Goal: Task Accomplishment & Management: Manage account settings

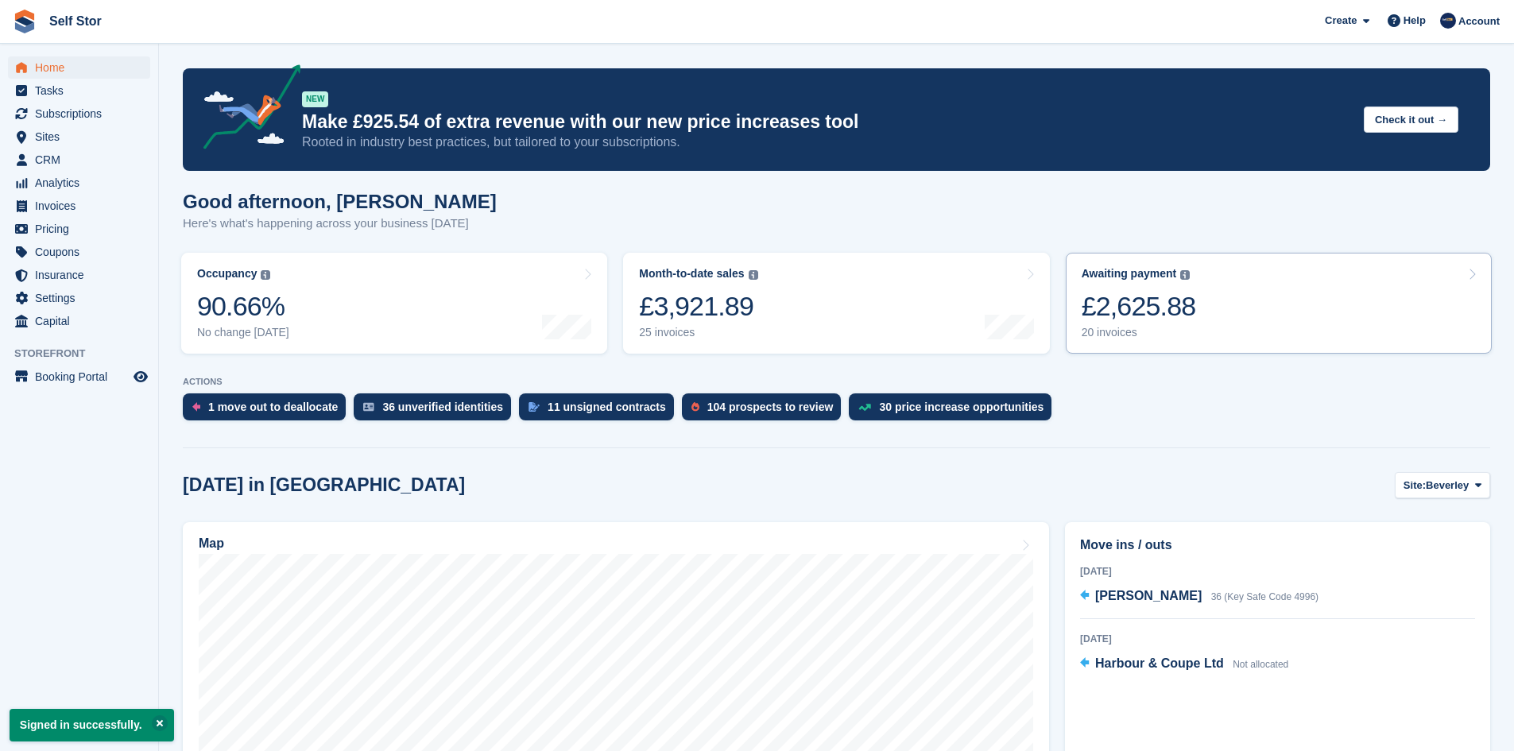
click at [1206, 313] on link "Awaiting payment The total outstanding balance on all open invoices. £2,625.88 …" at bounding box center [1279, 303] width 426 height 101
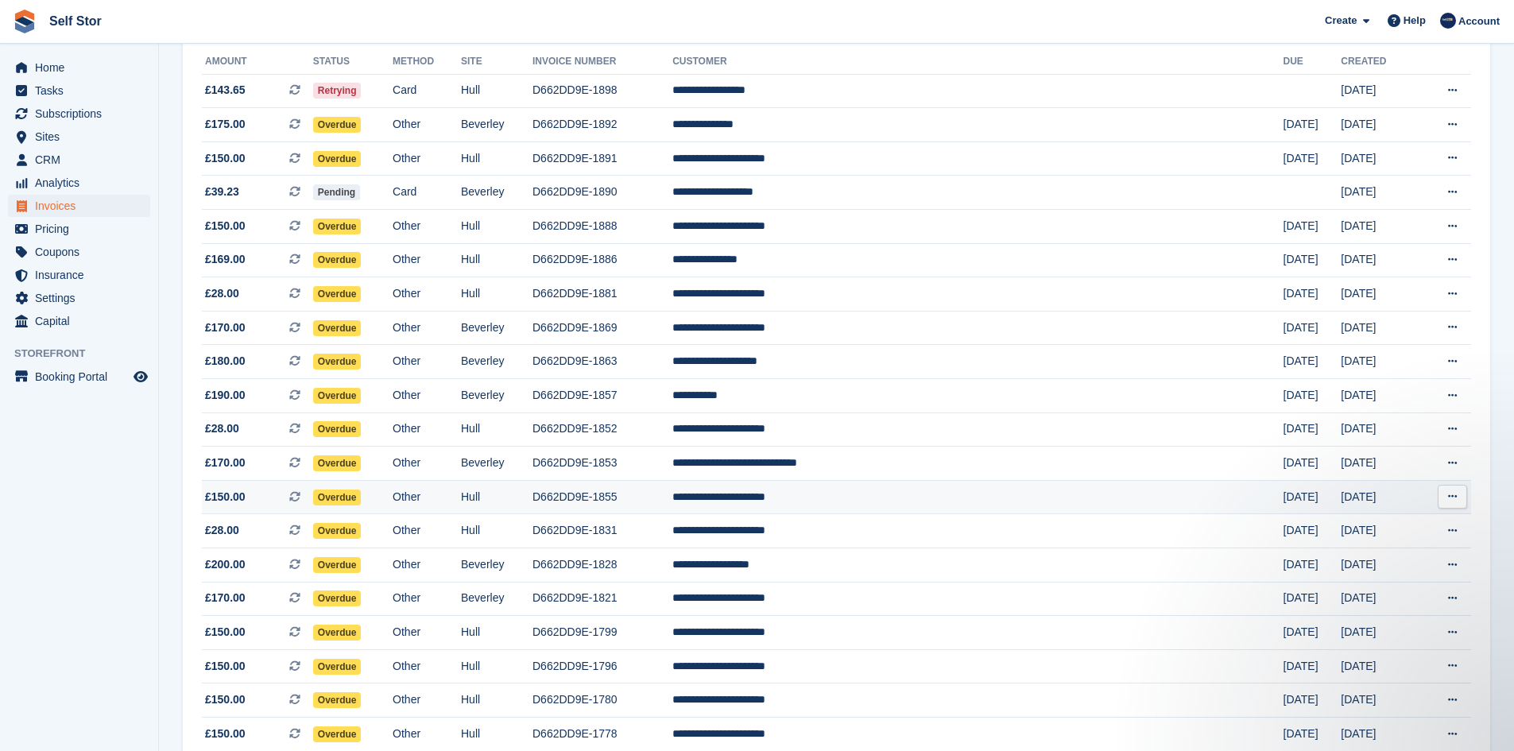
scroll to position [272, 0]
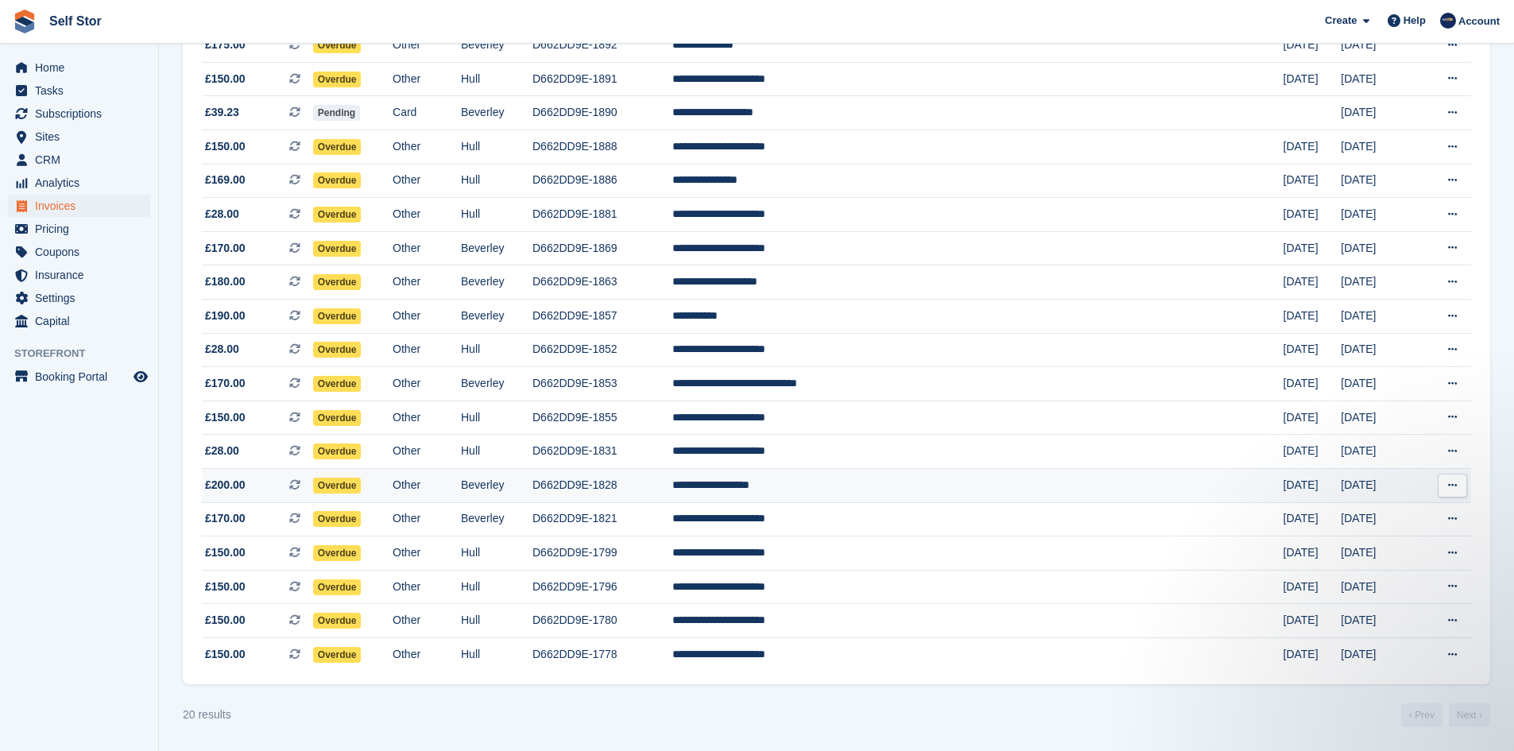
click at [362, 487] on span "Overdue" at bounding box center [337, 486] width 48 height 16
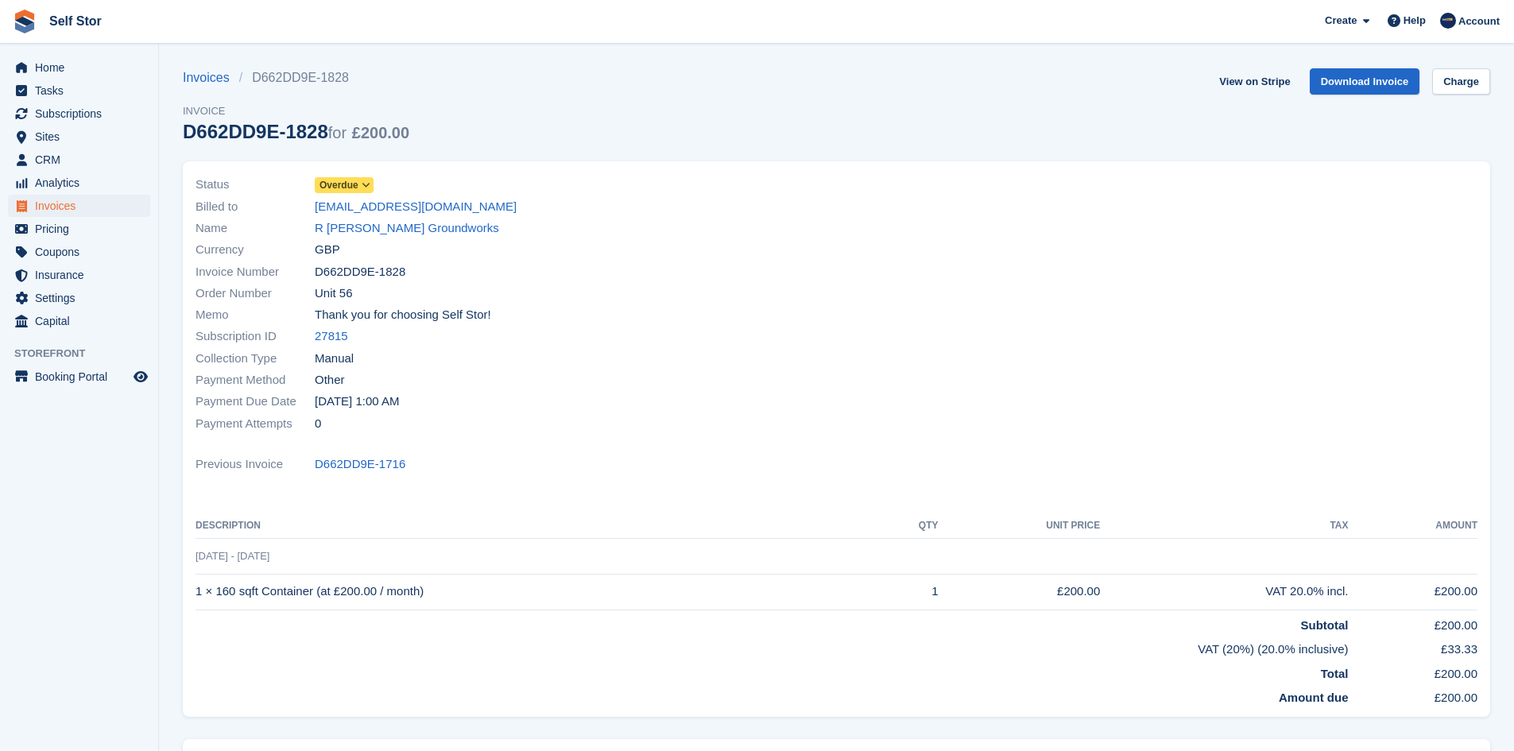
click at [360, 188] on span at bounding box center [366, 185] width 13 height 13
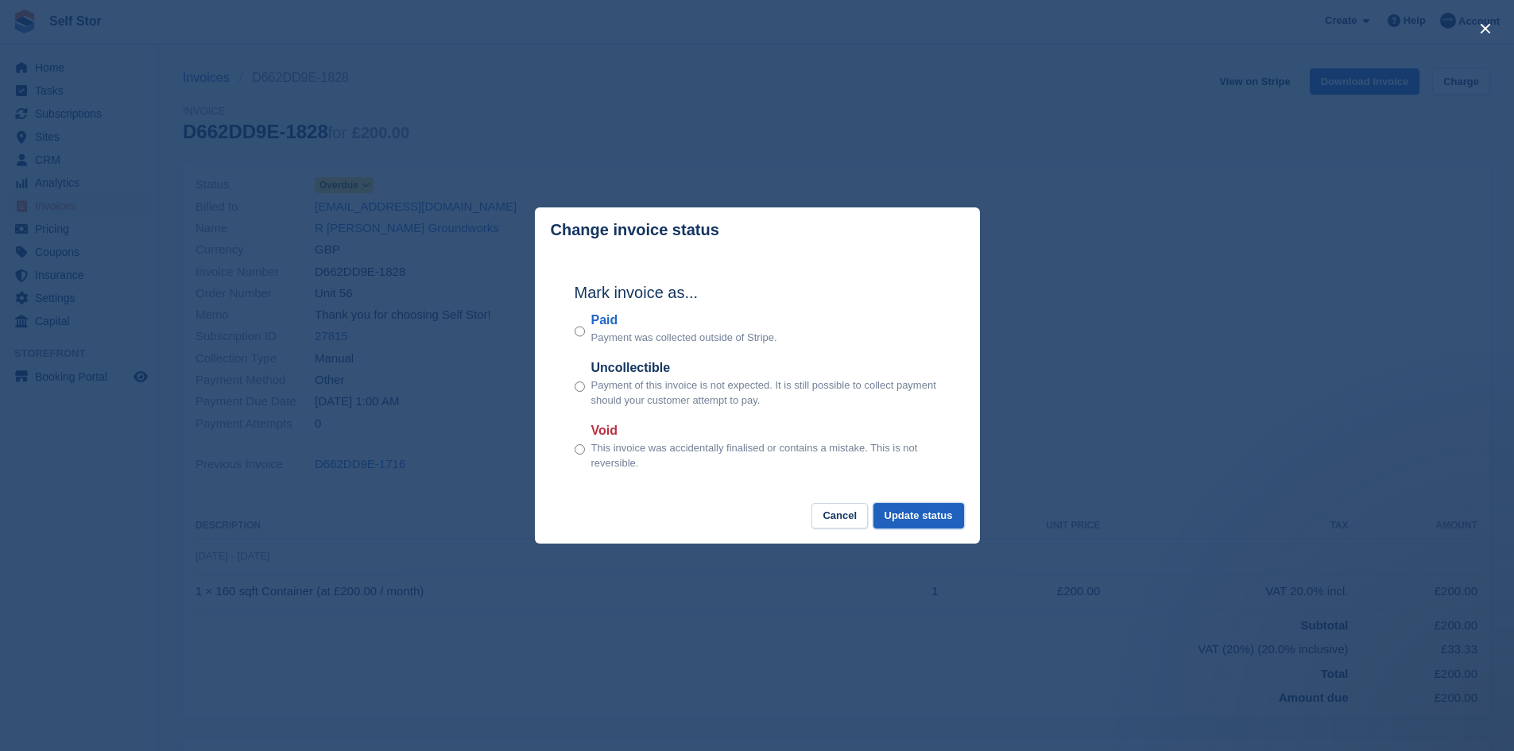
click at [924, 520] on button "Update status" at bounding box center [919, 516] width 91 height 26
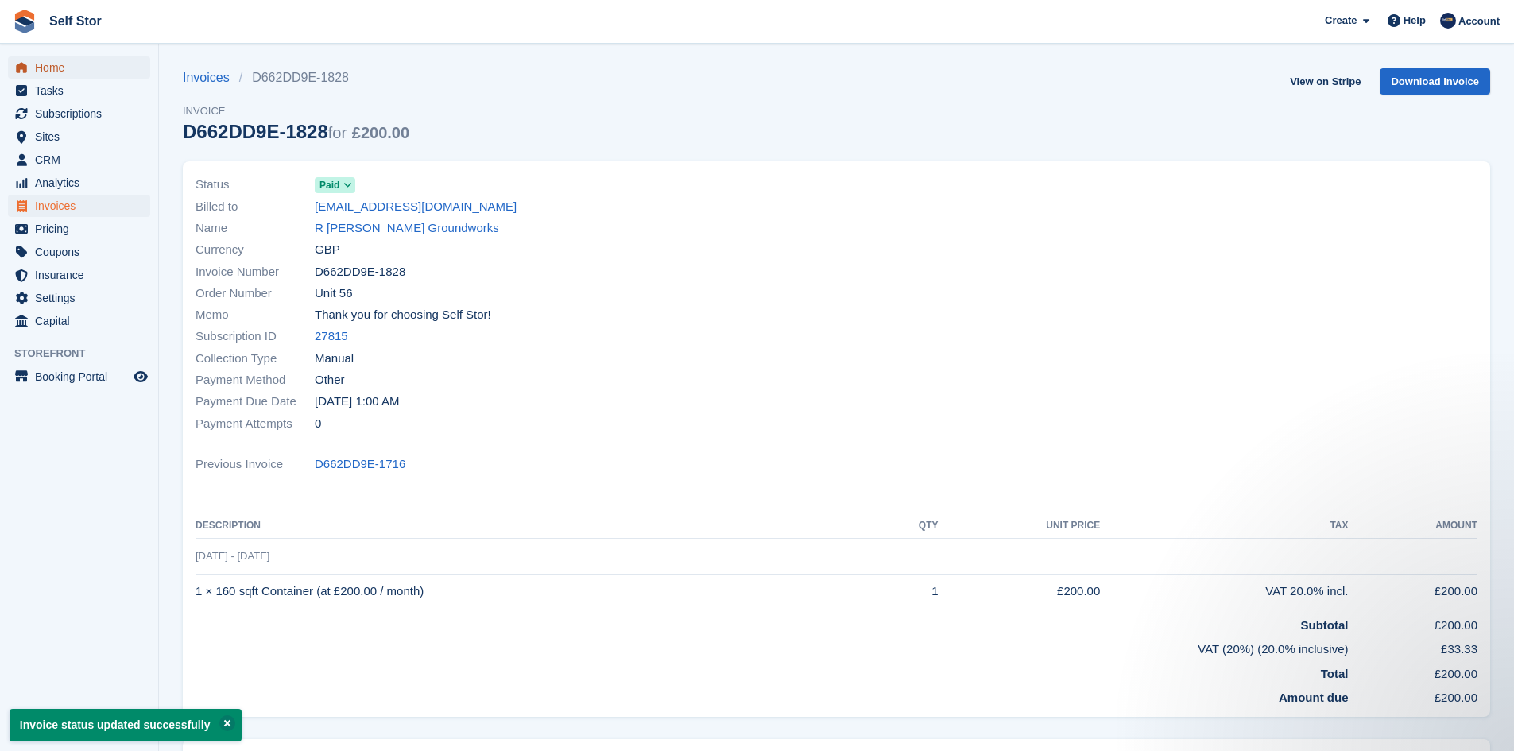
click at [73, 72] on span "Home" at bounding box center [82, 67] width 95 height 22
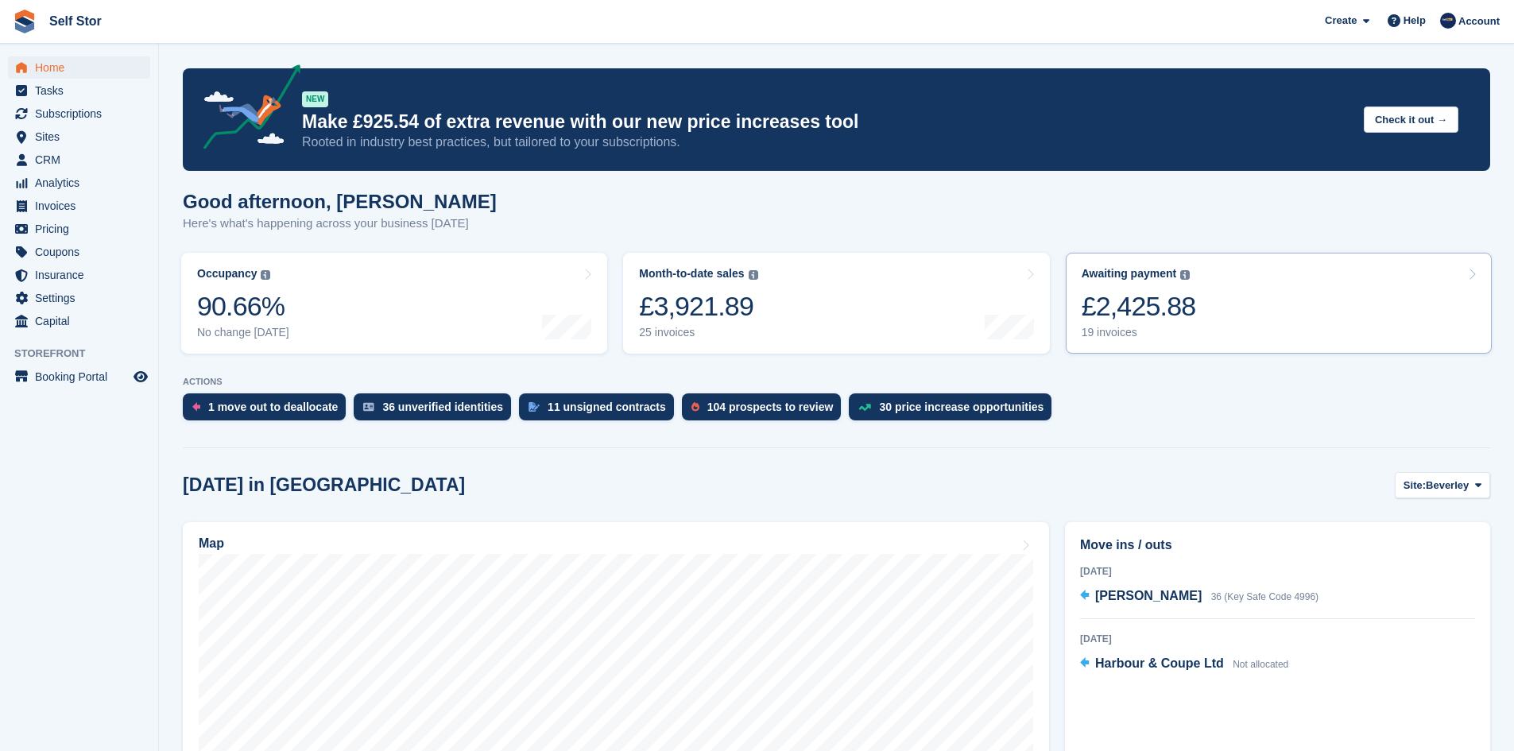
click at [1238, 293] on link "Awaiting payment The total outstanding balance on all open invoices. £2,425.88 …" at bounding box center [1279, 303] width 426 height 101
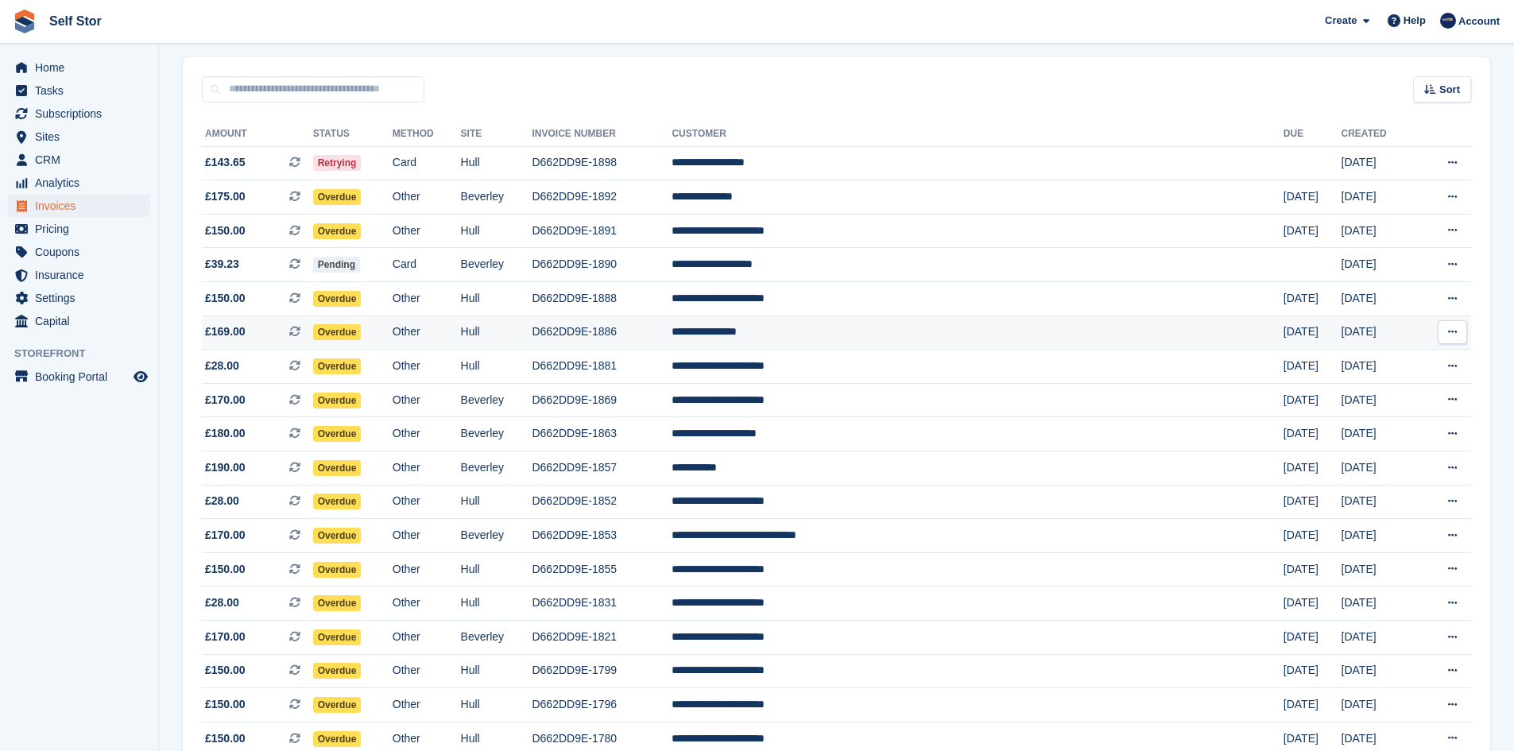
scroll to position [238, 0]
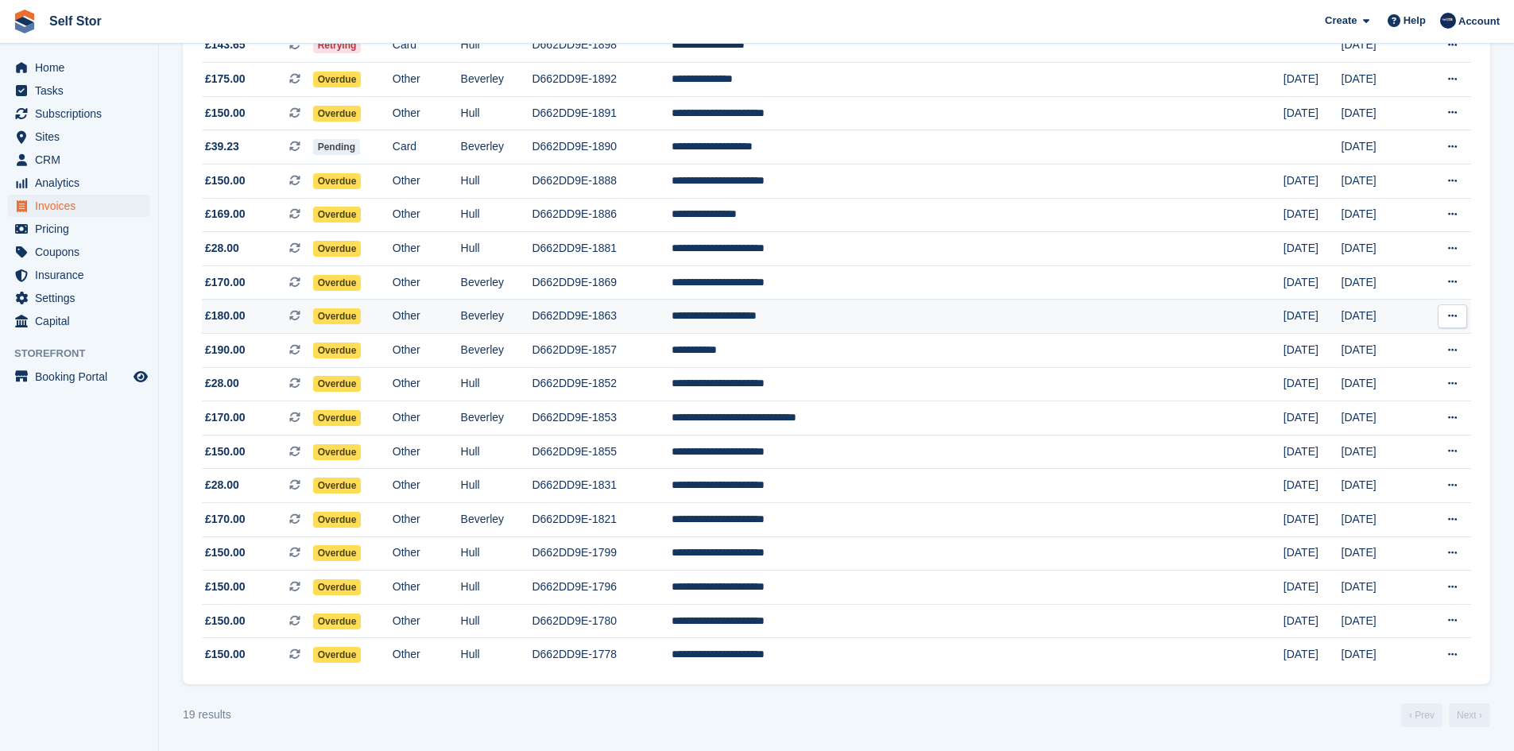
click at [362, 316] on span "Overdue" at bounding box center [337, 316] width 48 height 16
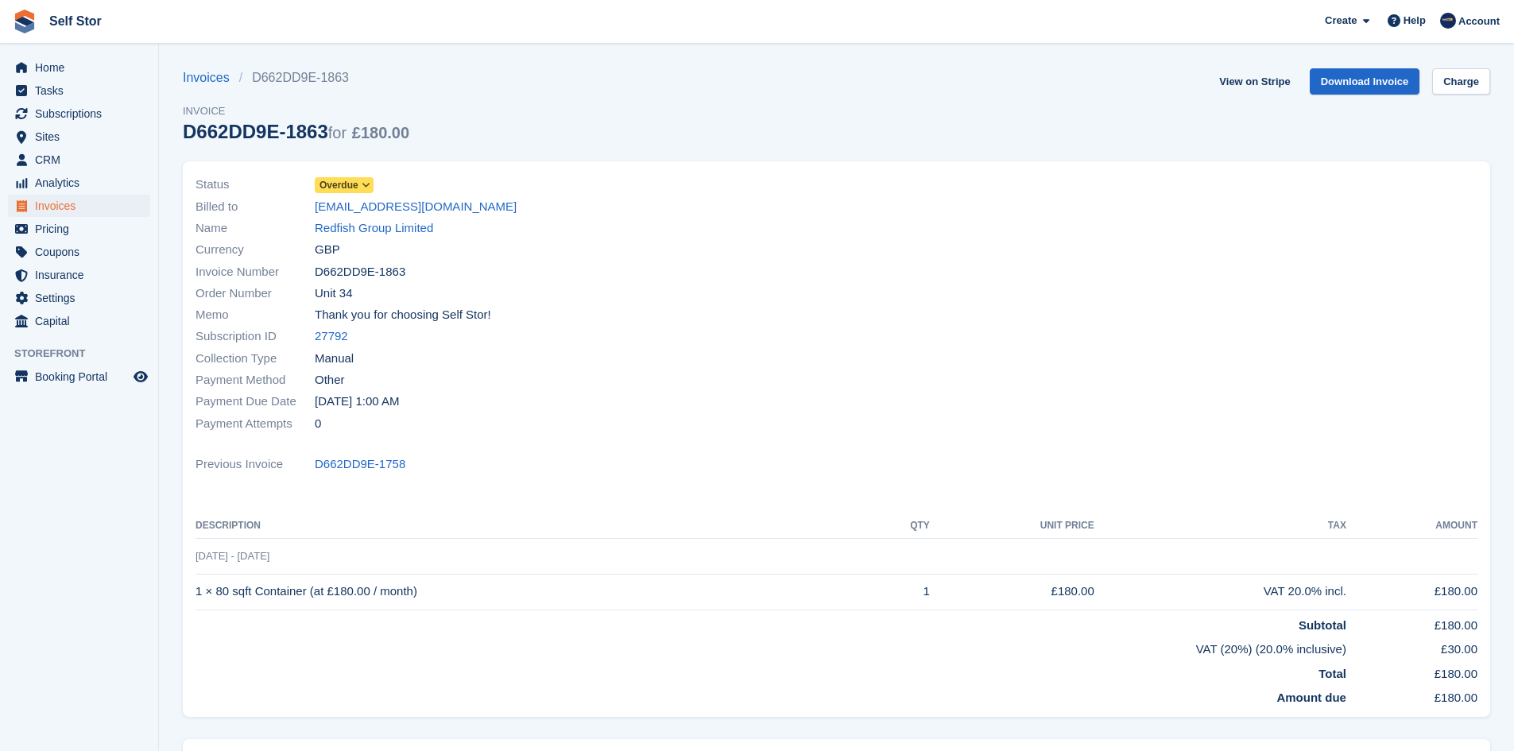
click at [360, 192] on span "Overdue" at bounding box center [344, 185] width 59 height 16
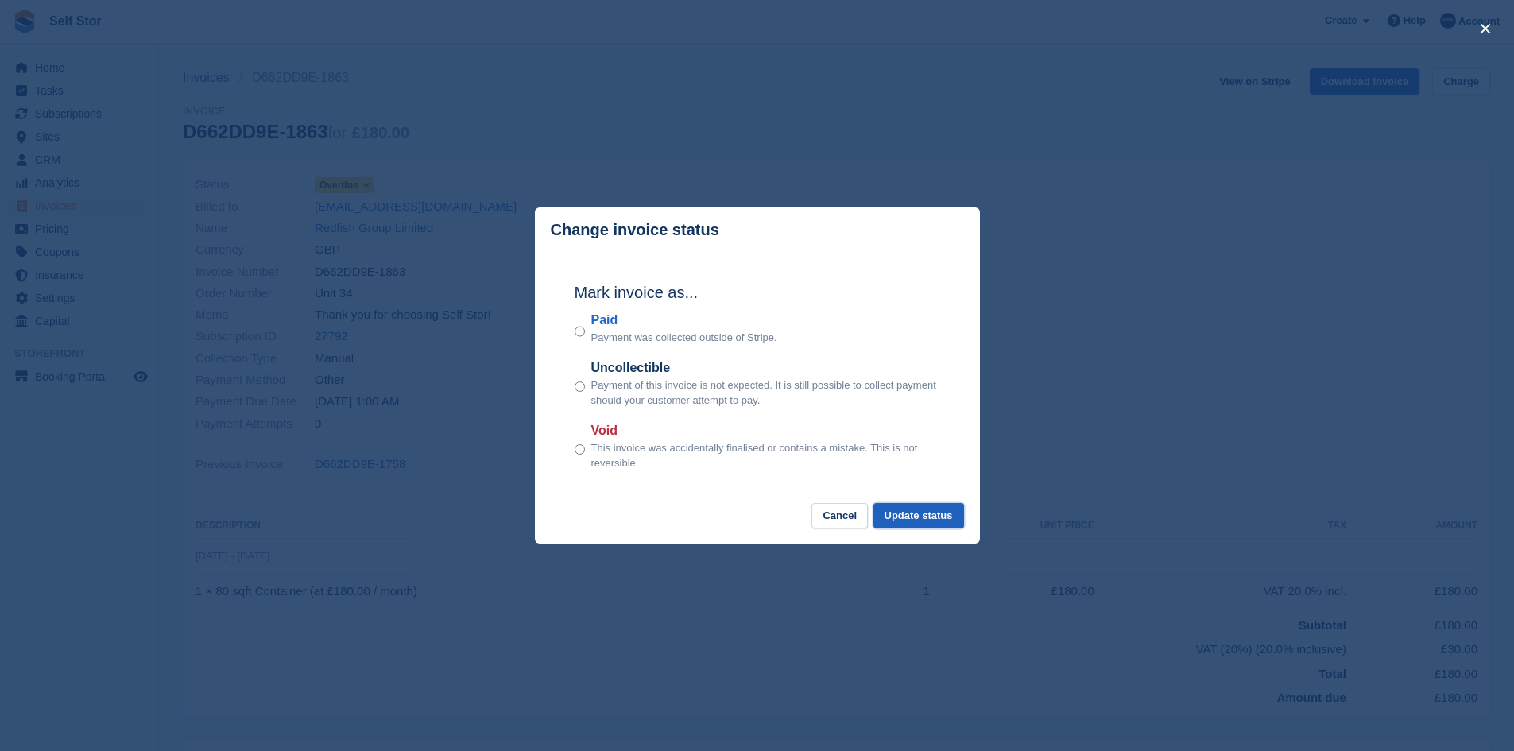
click at [918, 515] on button "Update status" at bounding box center [919, 516] width 91 height 26
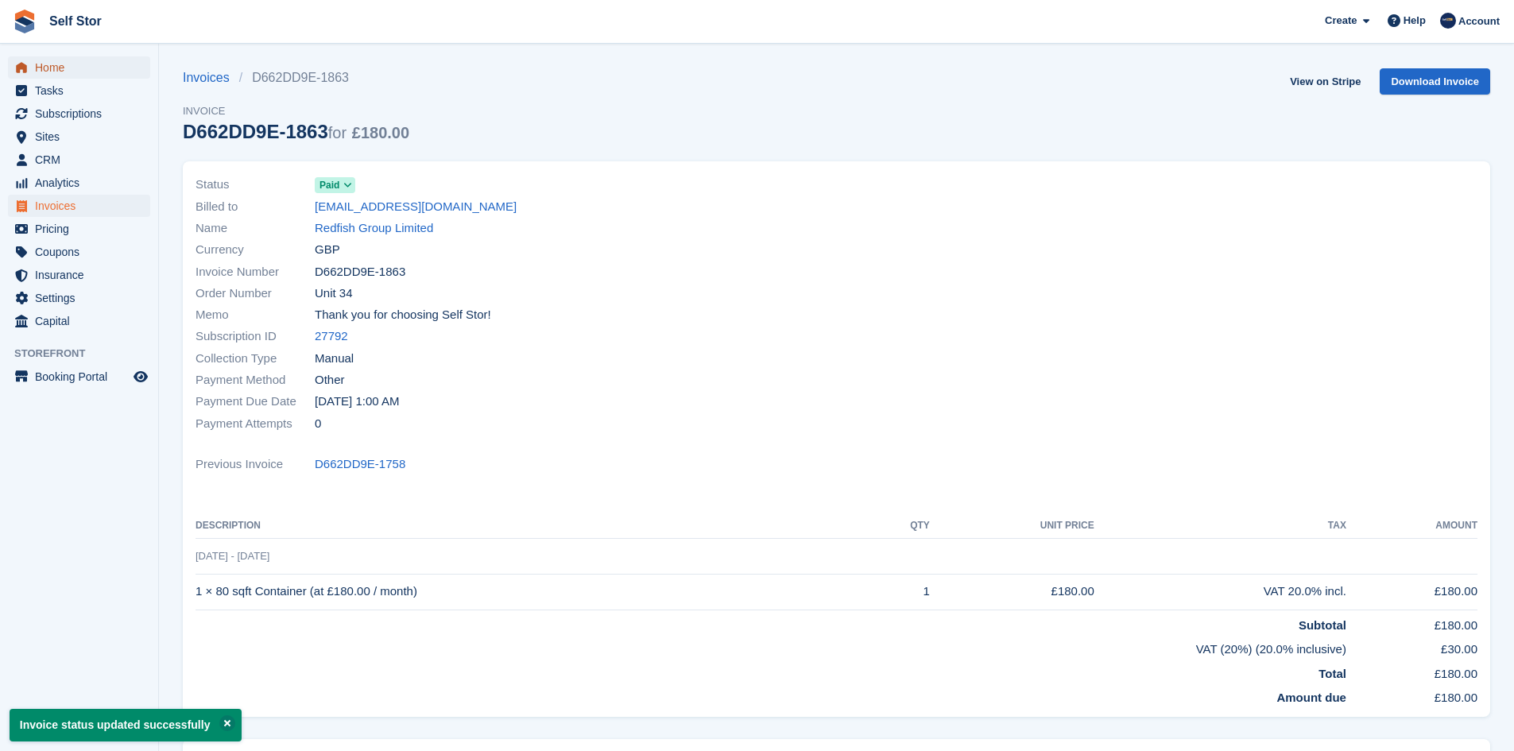
click at [61, 72] on span "Home" at bounding box center [82, 67] width 95 height 22
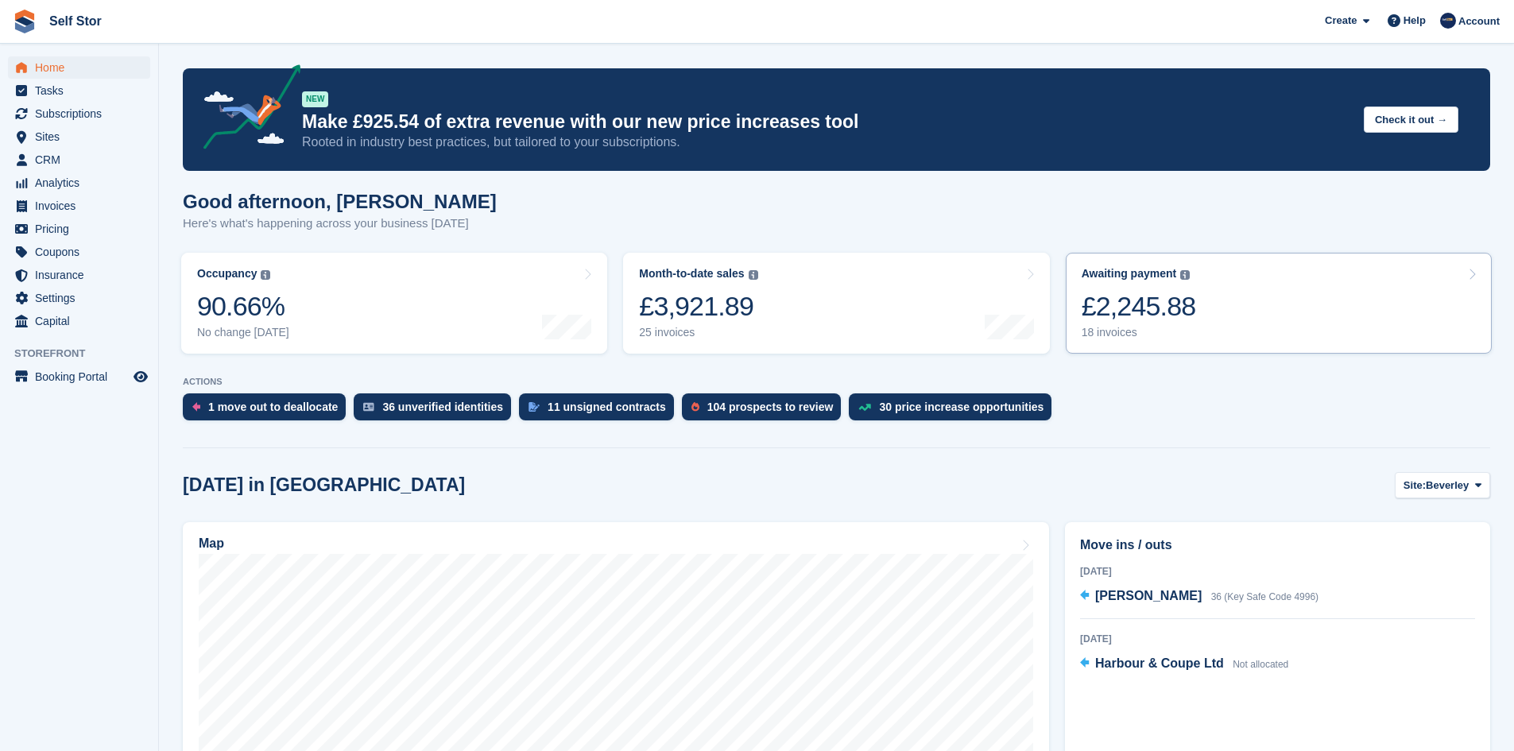
click at [1258, 323] on link "Awaiting payment The total outstanding balance on all open invoices. £2,245.88 …" at bounding box center [1279, 303] width 426 height 101
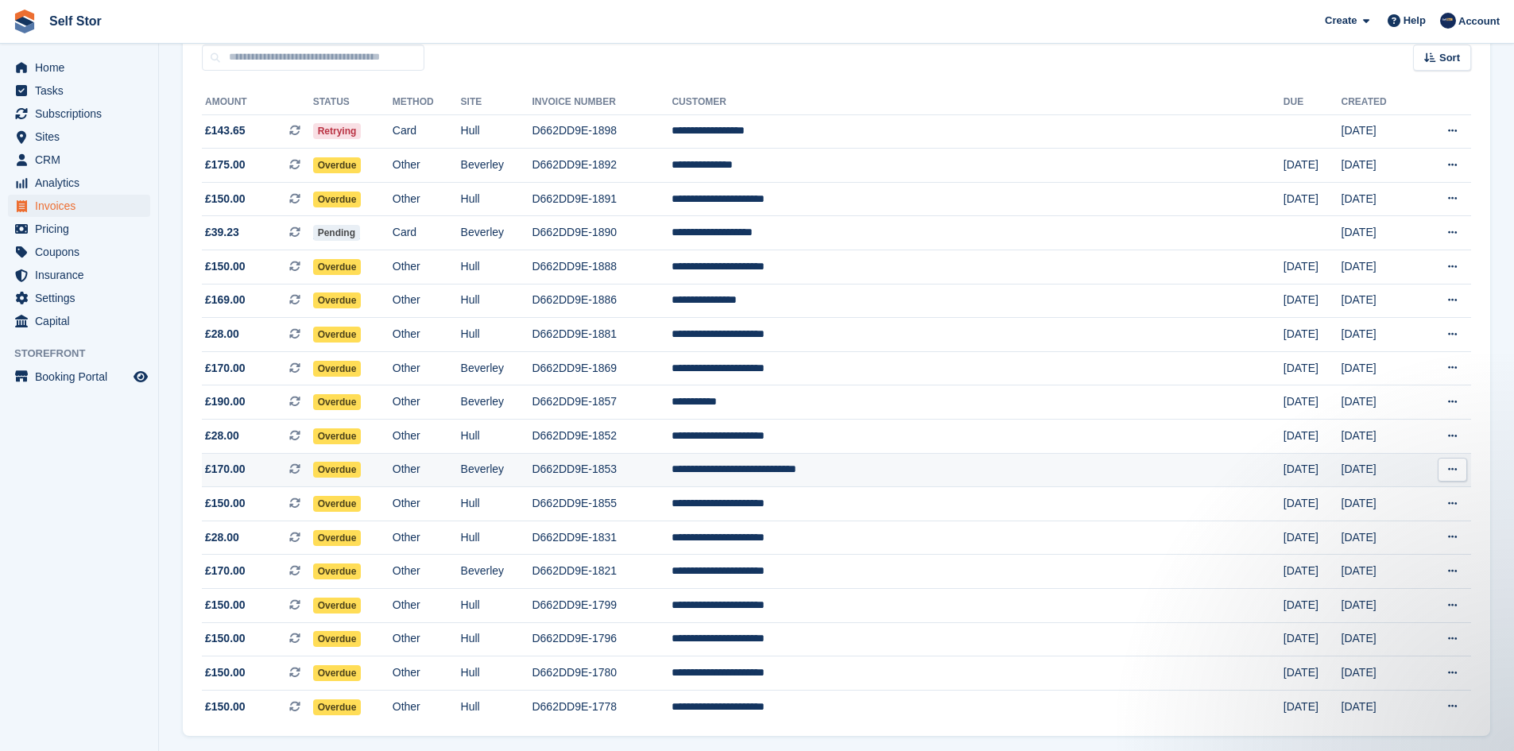
scroll to position [124, 0]
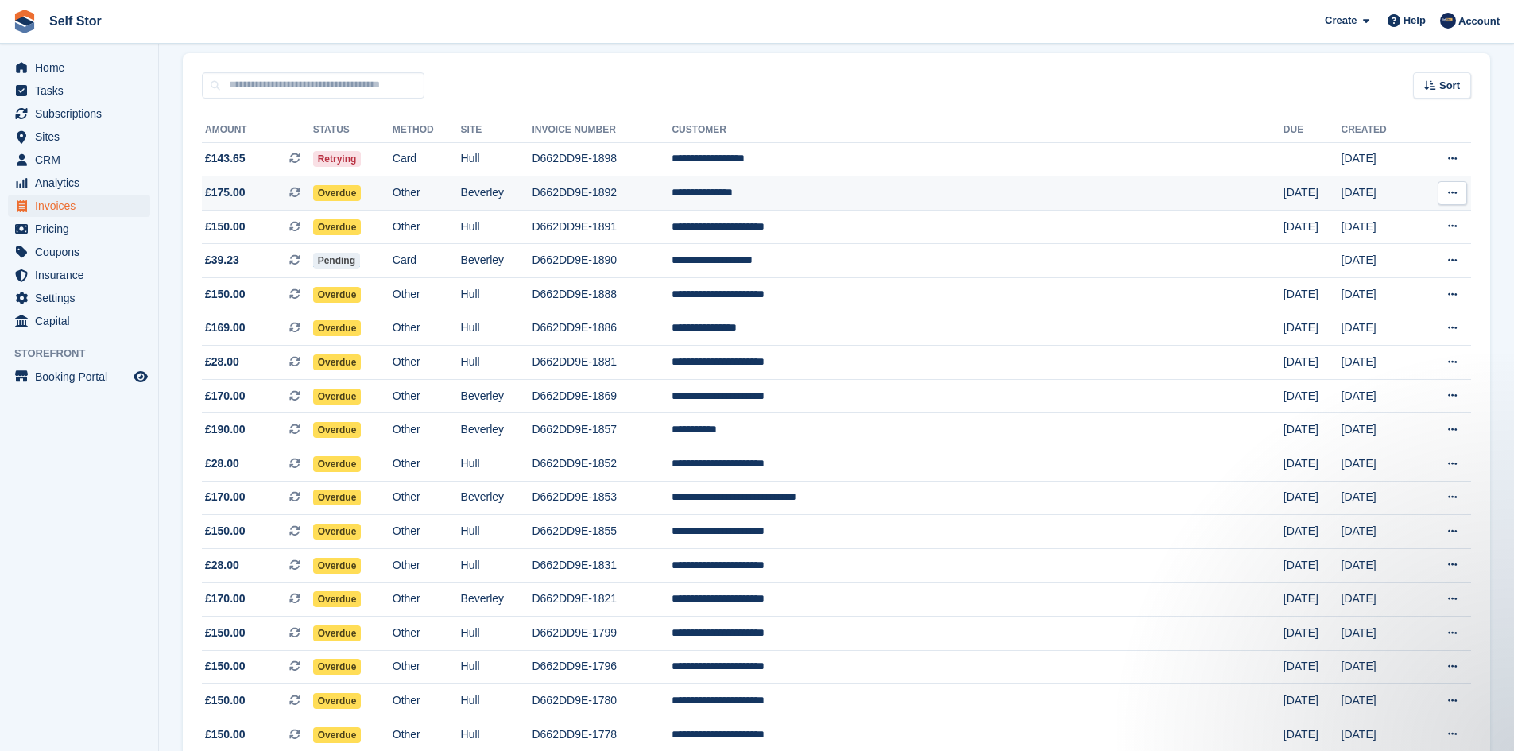
click at [362, 200] on span "Overdue" at bounding box center [337, 193] width 48 height 16
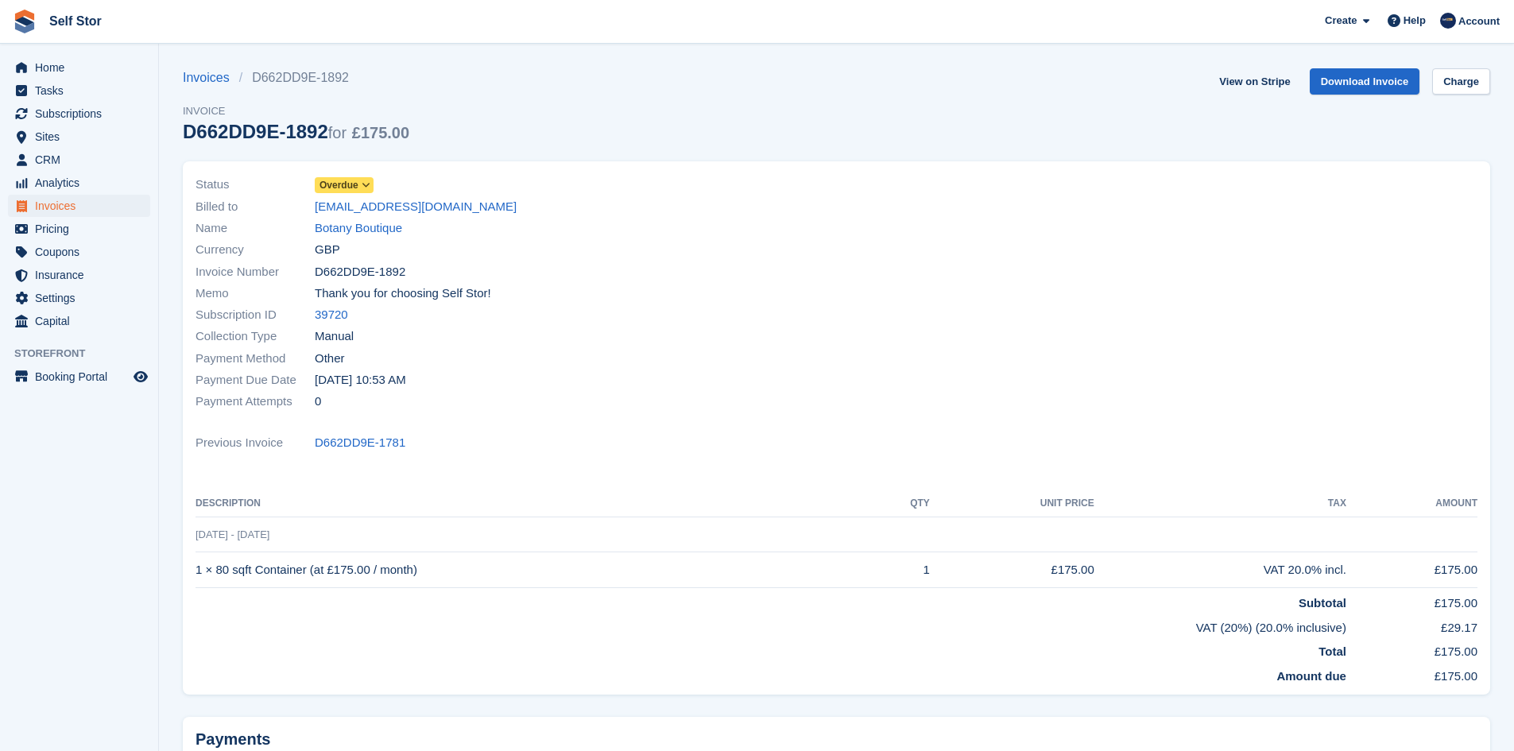
click at [349, 188] on span "Overdue" at bounding box center [339, 185] width 39 height 14
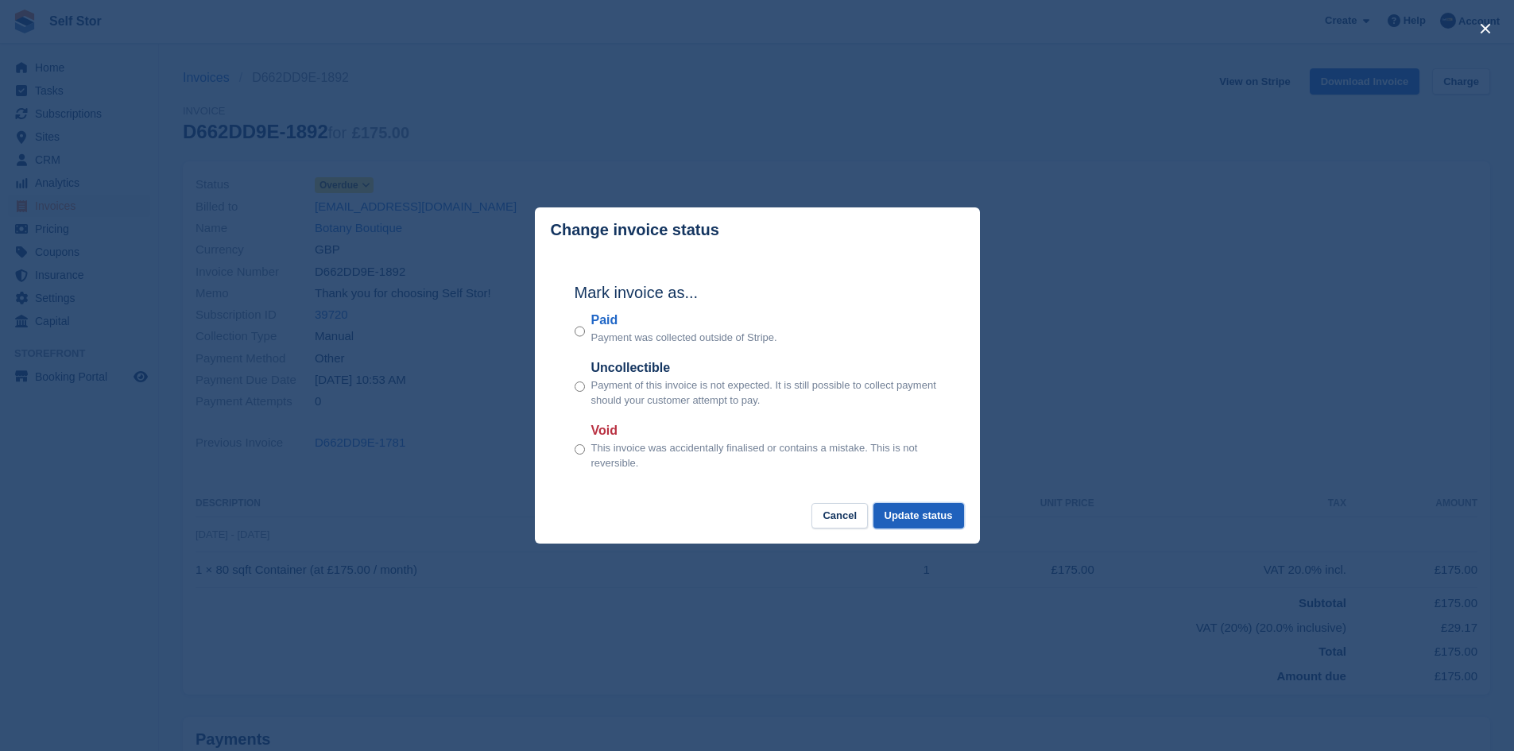
click at [918, 518] on button "Update status" at bounding box center [919, 516] width 91 height 26
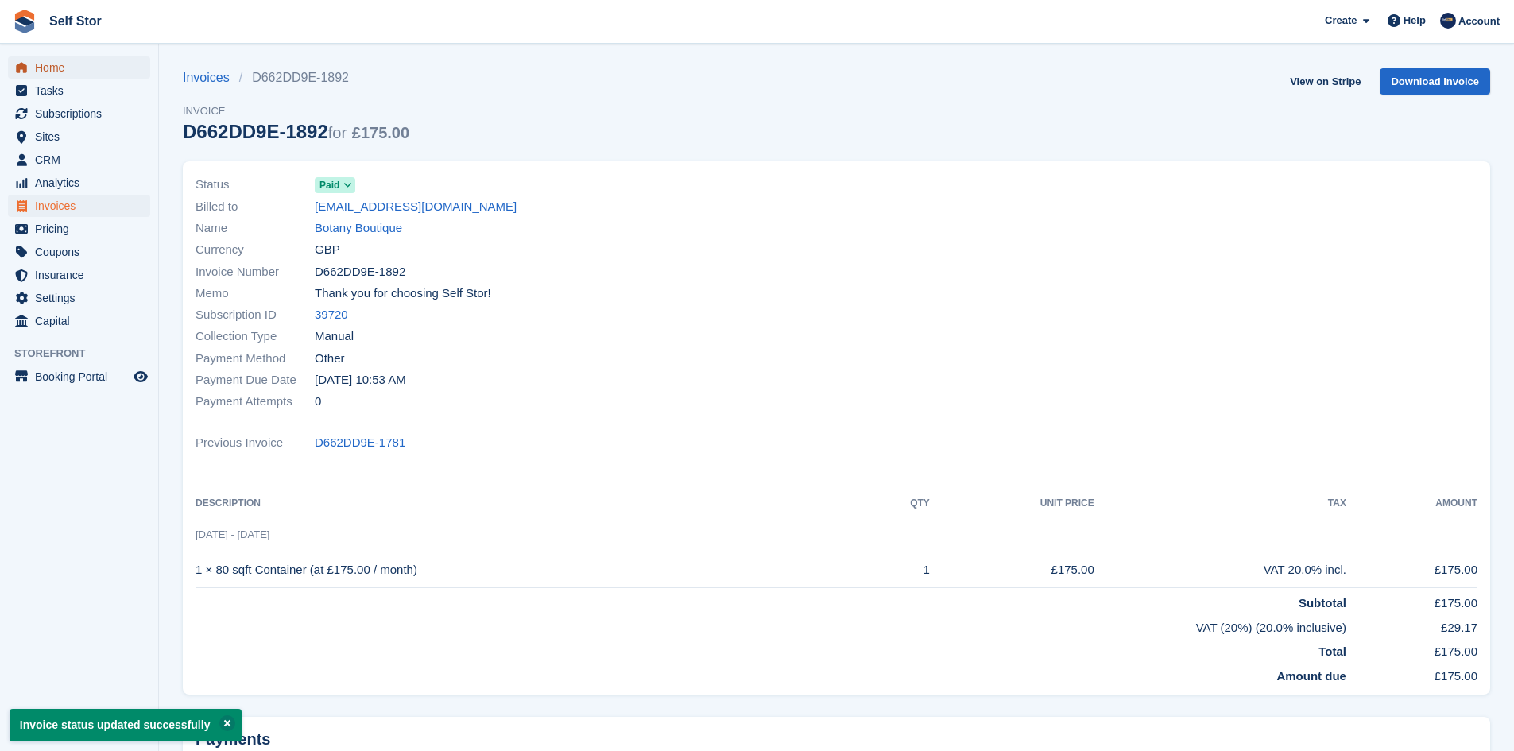
click at [59, 72] on span "Home" at bounding box center [82, 67] width 95 height 22
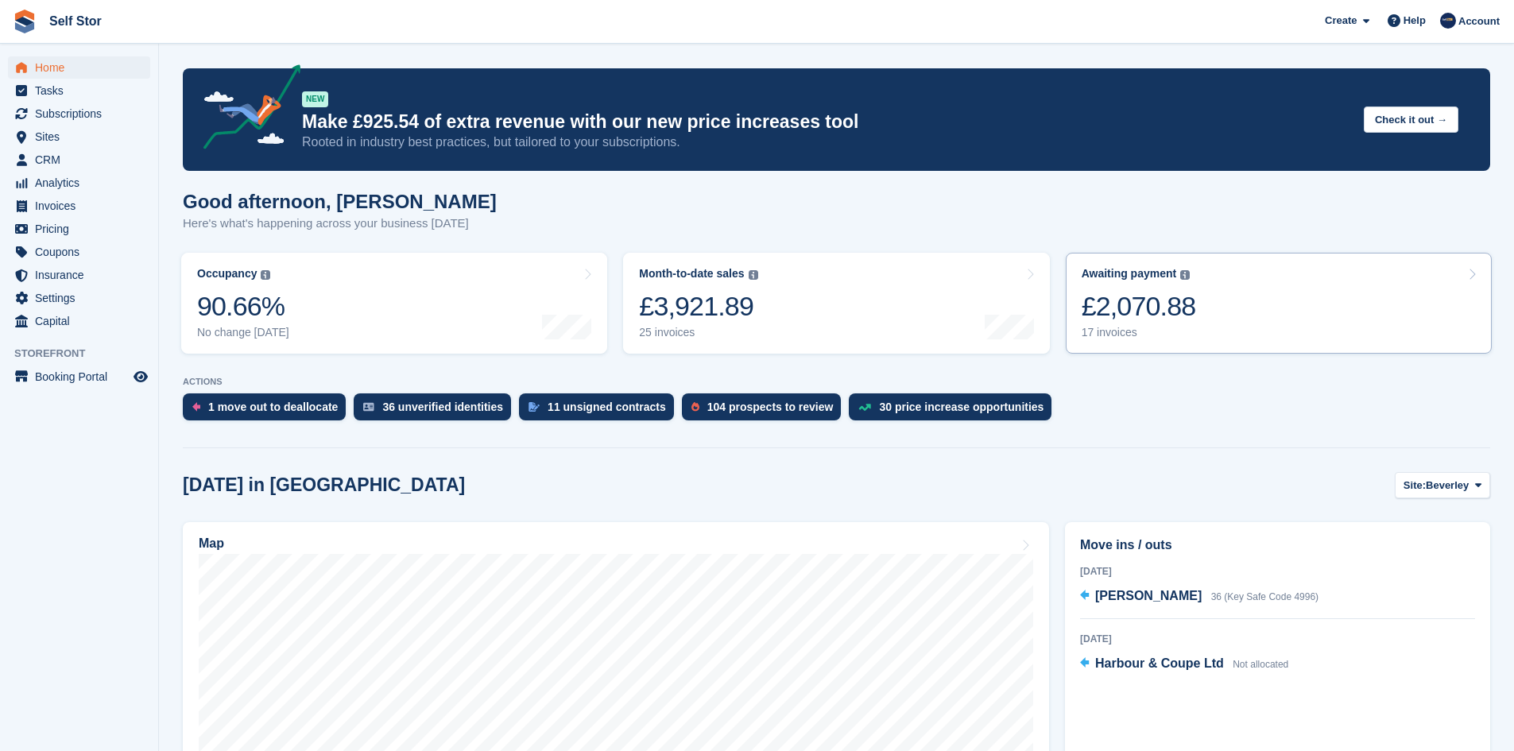
click at [1155, 299] on div "£2,070.88" at bounding box center [1139, 306] width 114 height 33
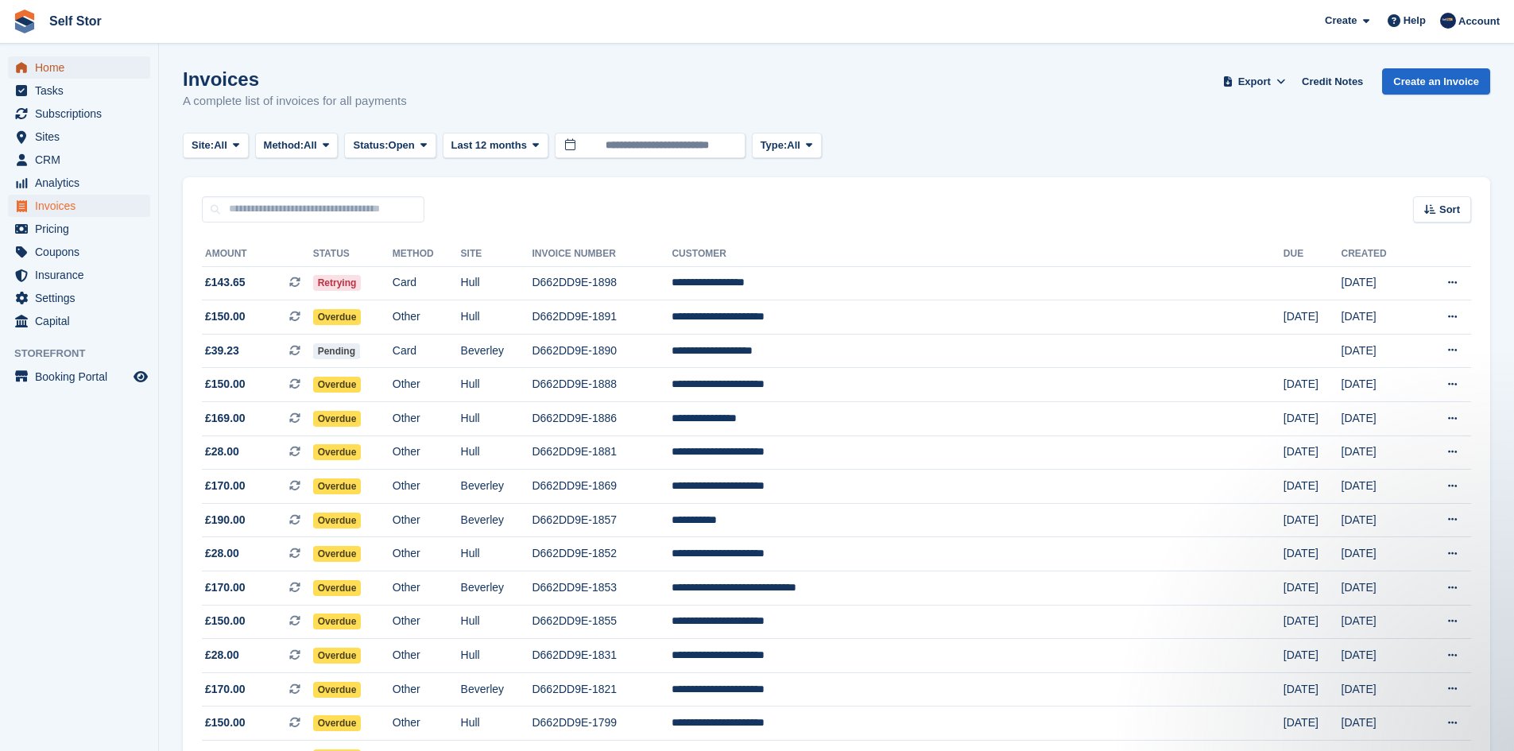
click at [41, 66] on span "Home" at bounding box center [82, 67] width 95 height 22
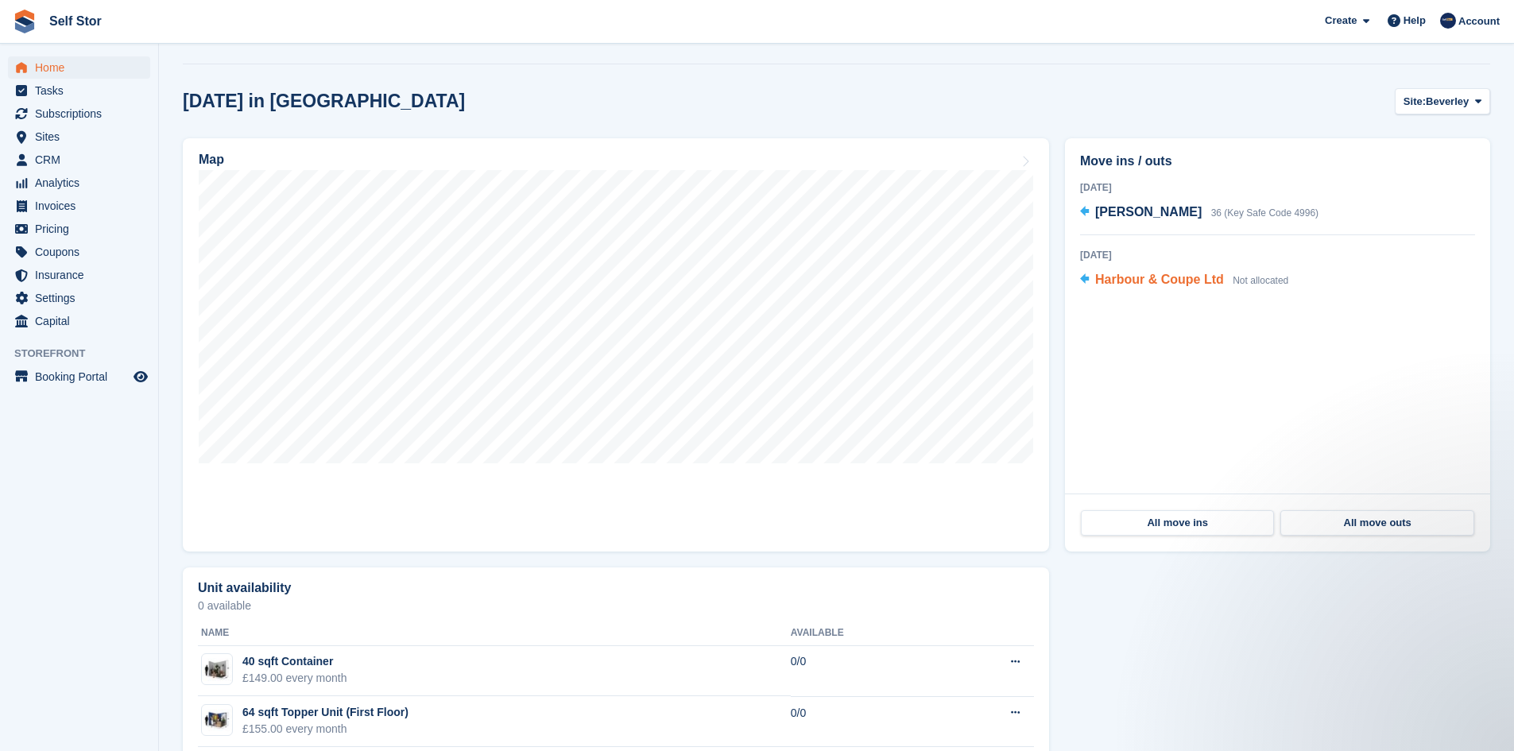
scroll to position [397, 0]
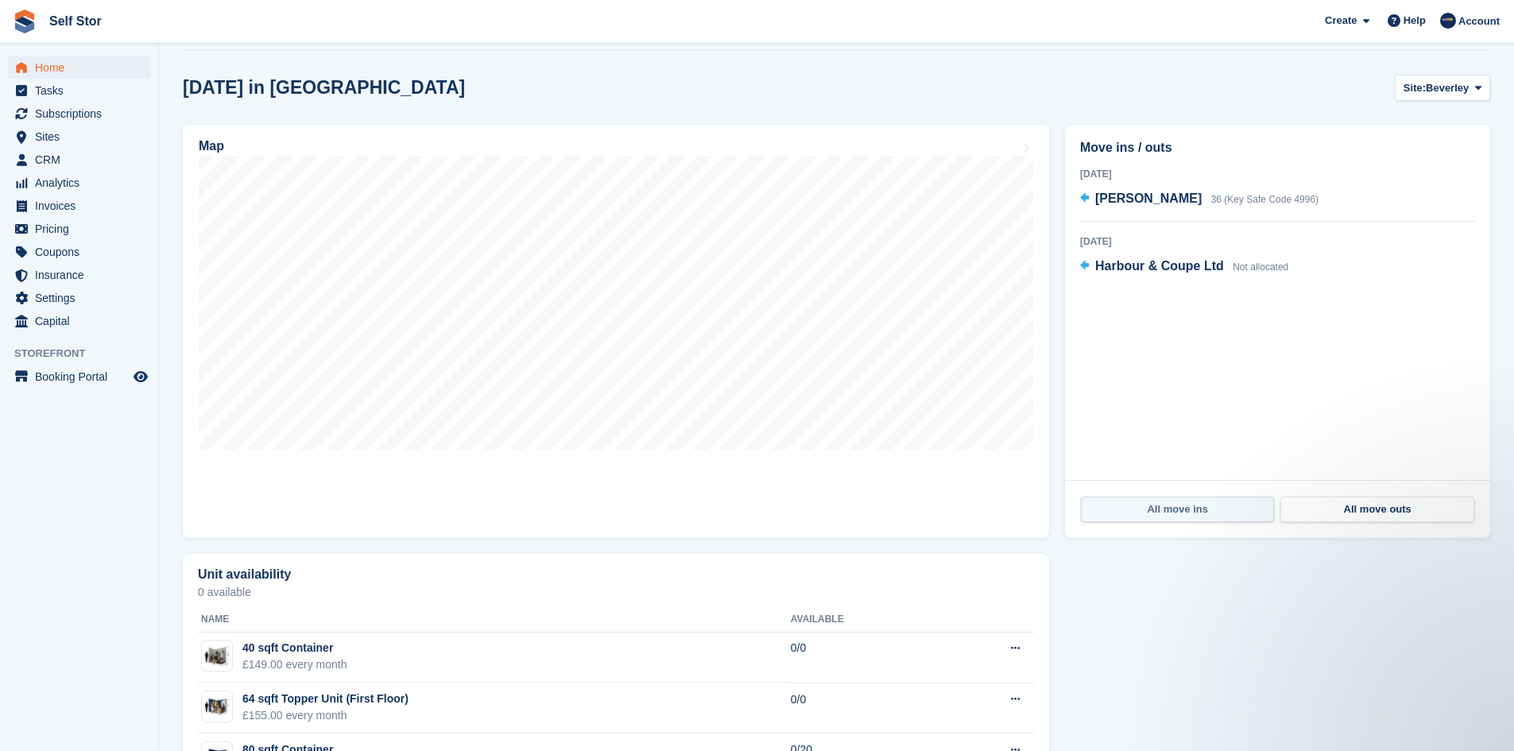
click at [1192, 510] on link "All move ins" at bounding box center [1177, 509] width 193 height 25
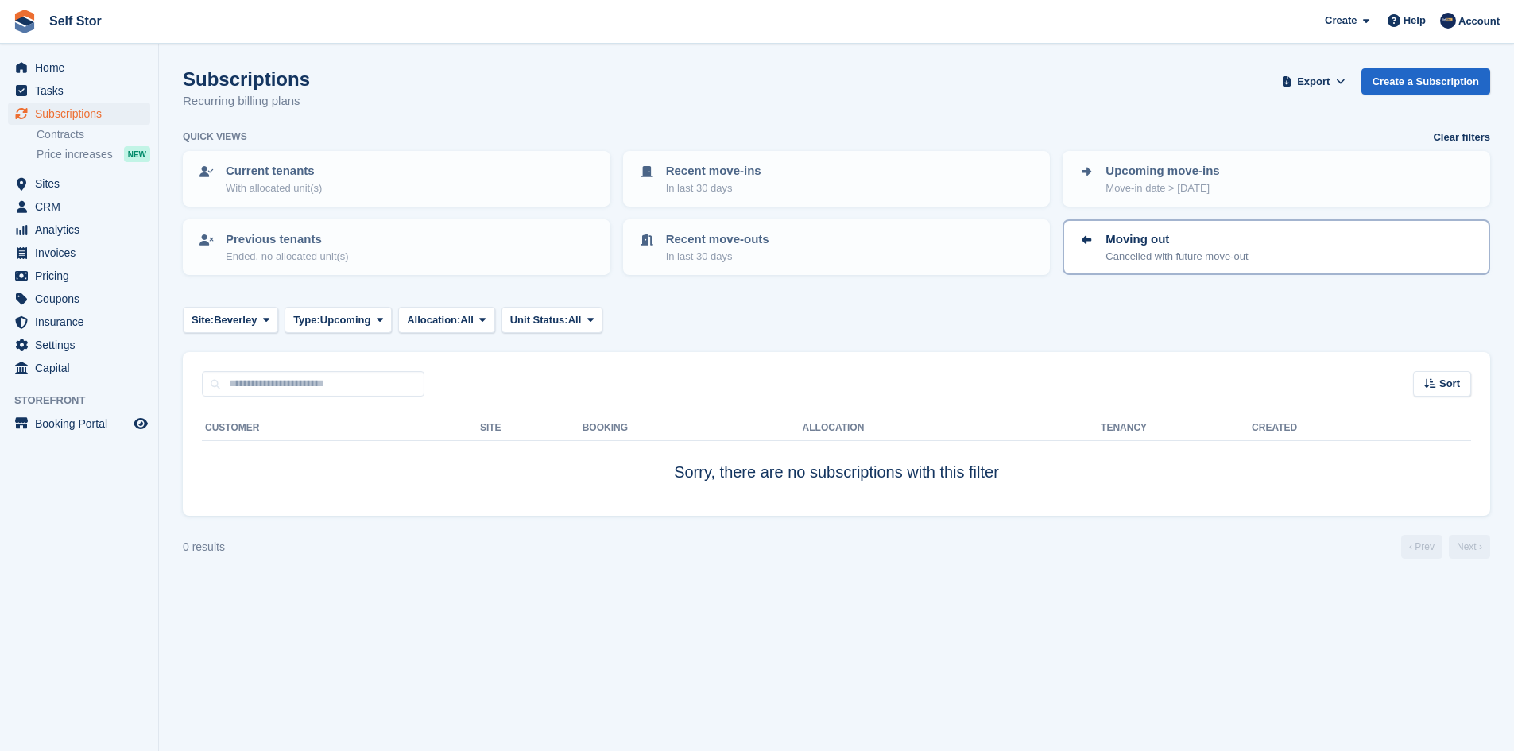
click at [1123, 256] on p "Cancelled with future move-out" at bounding box center [1177, 257] width 142 height 16
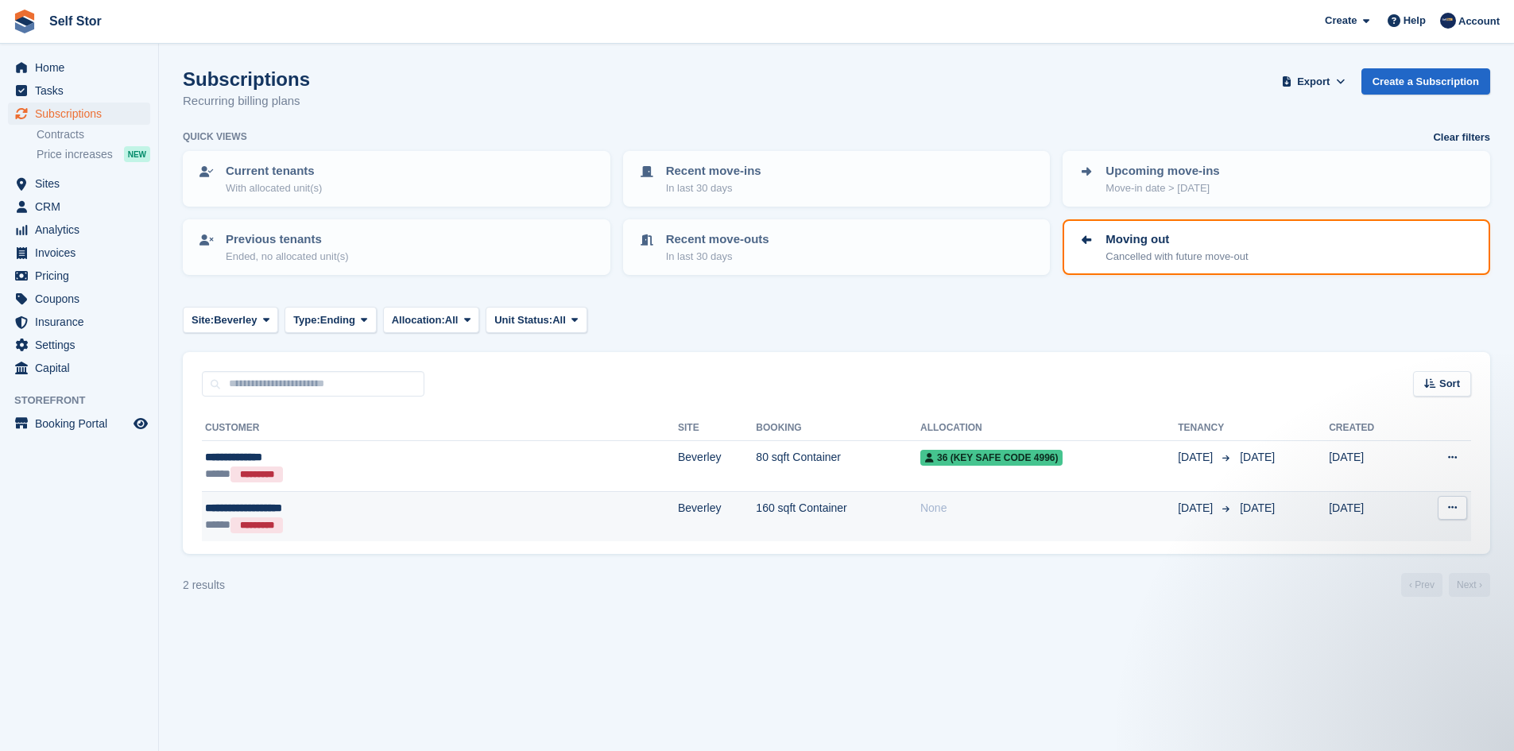
click at [1455, 505] on icon at bounding box center [1452, 507] width 9 height 10
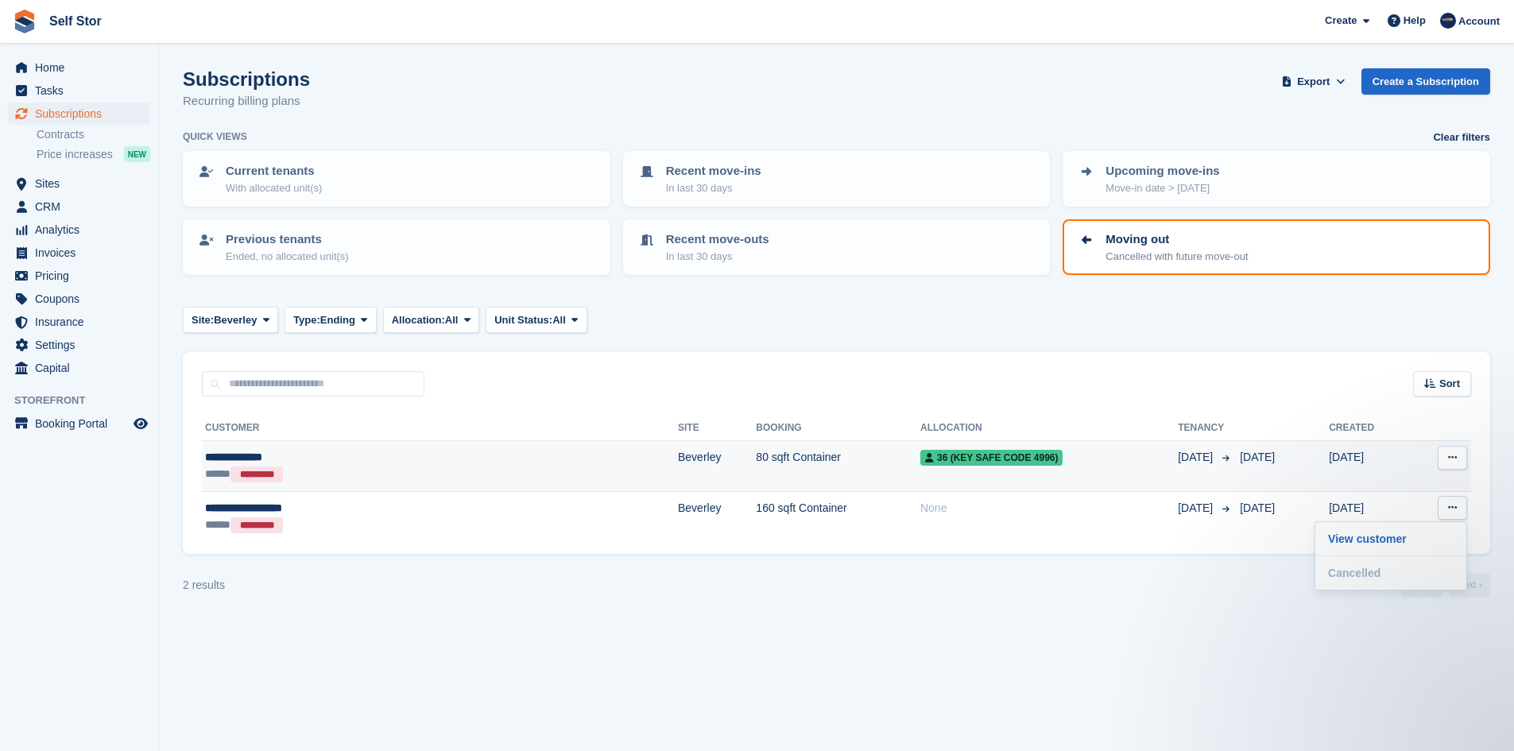
click at [1448, 460] on icon at bounding box center [1452, 457] width 9 height 10
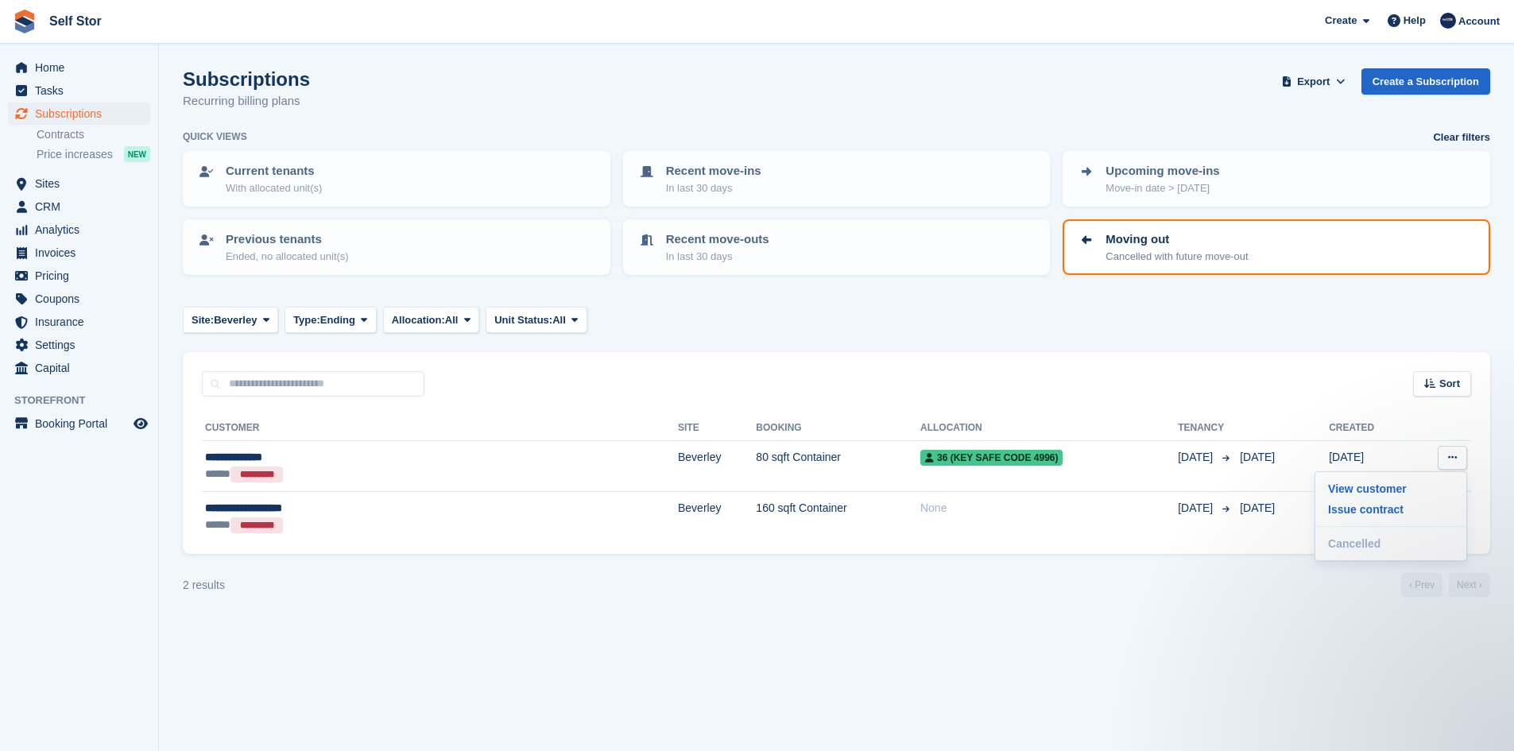
click at [1326, 401] on div "**********" at bounding box center [837, 475] width 1308 height 157
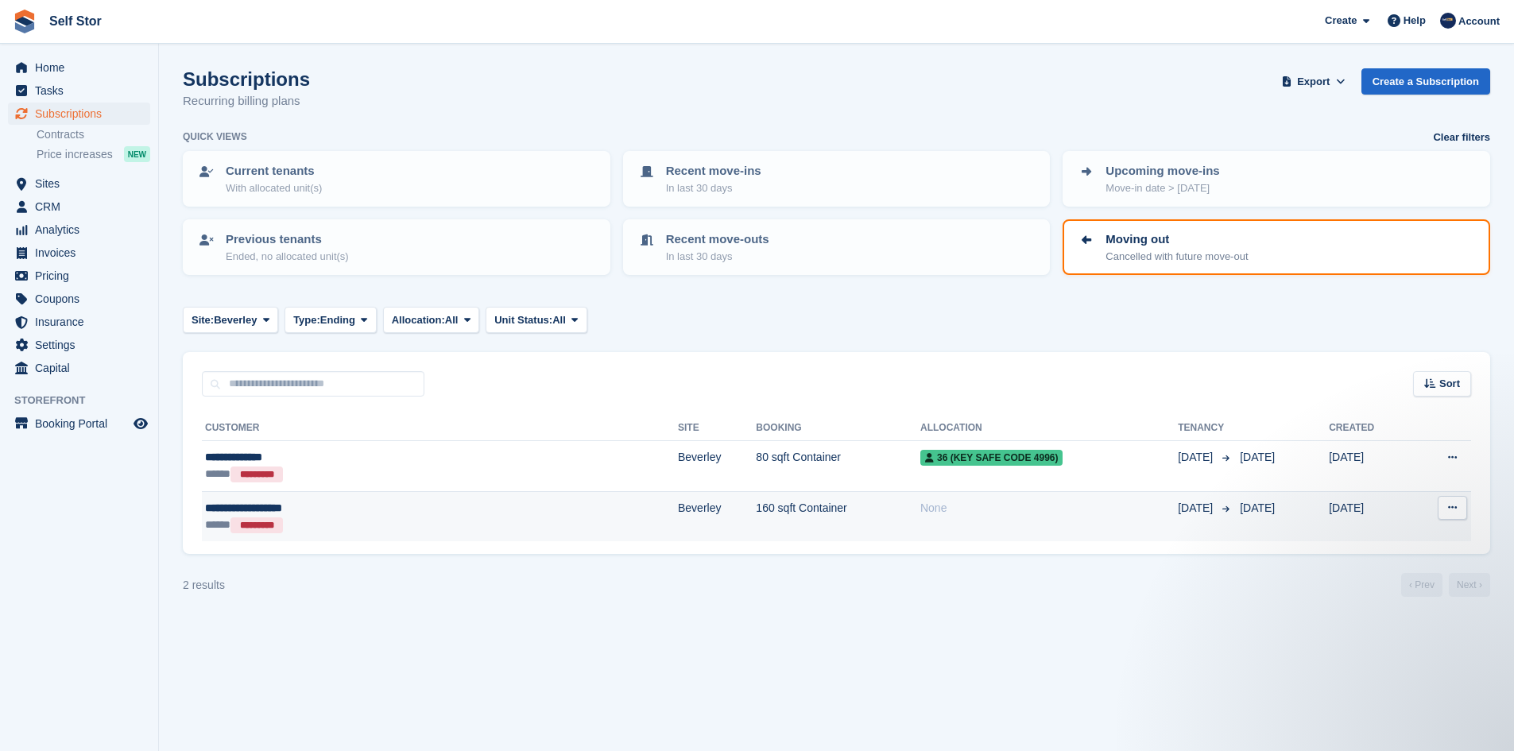
click at [1455, 507] on icon at bounding box center [1452, 507] width 9 height 10
click at [1389, 540] on p "View customer" at bounding box center [1391, 539] width 138 height 21
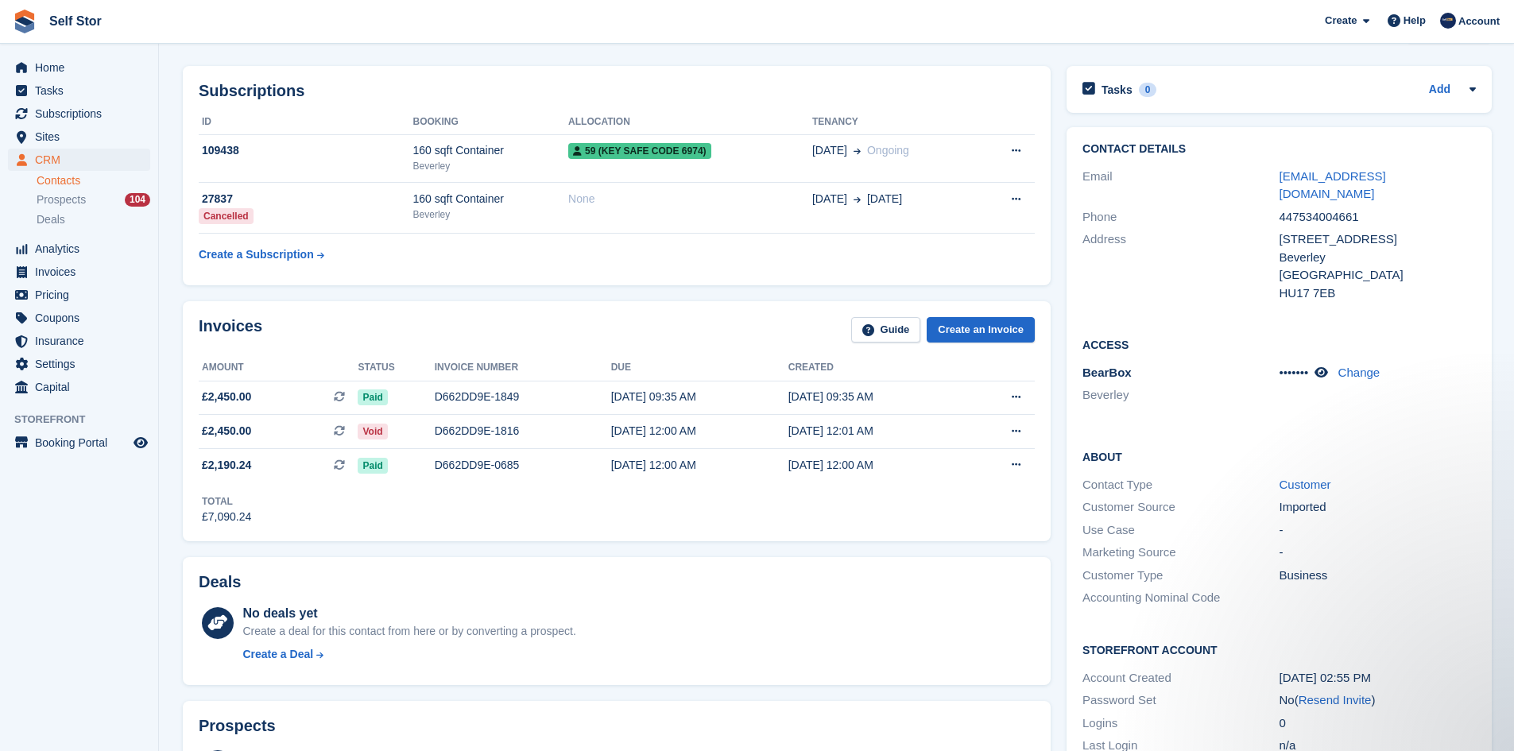
scroll to position [79, 0]
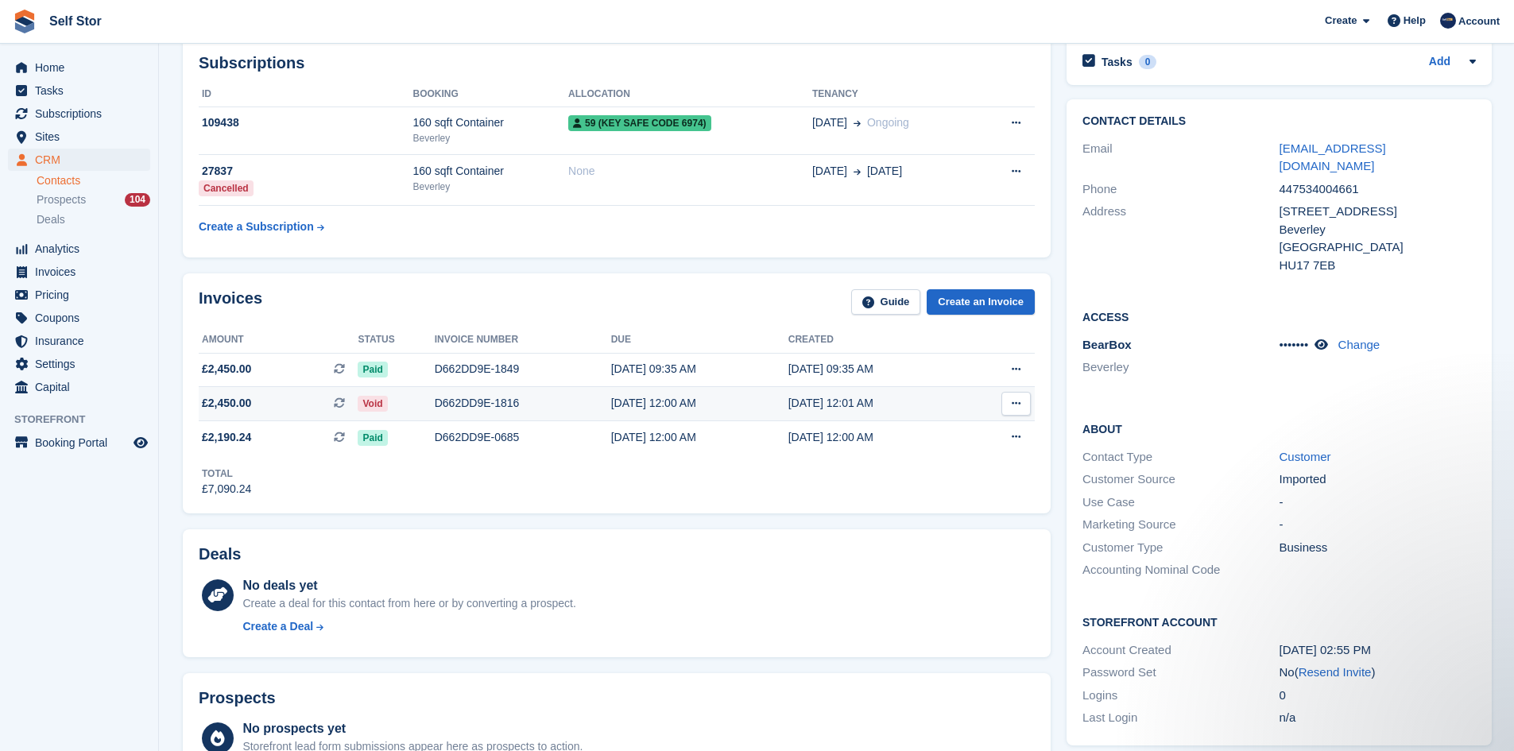
click at [1013, 409] on icon at bounding box center [1016, 403] width 9 height 10
click at [967, 494] on p "View Subscription" at bounding box center [955, 494] width 138 height 21
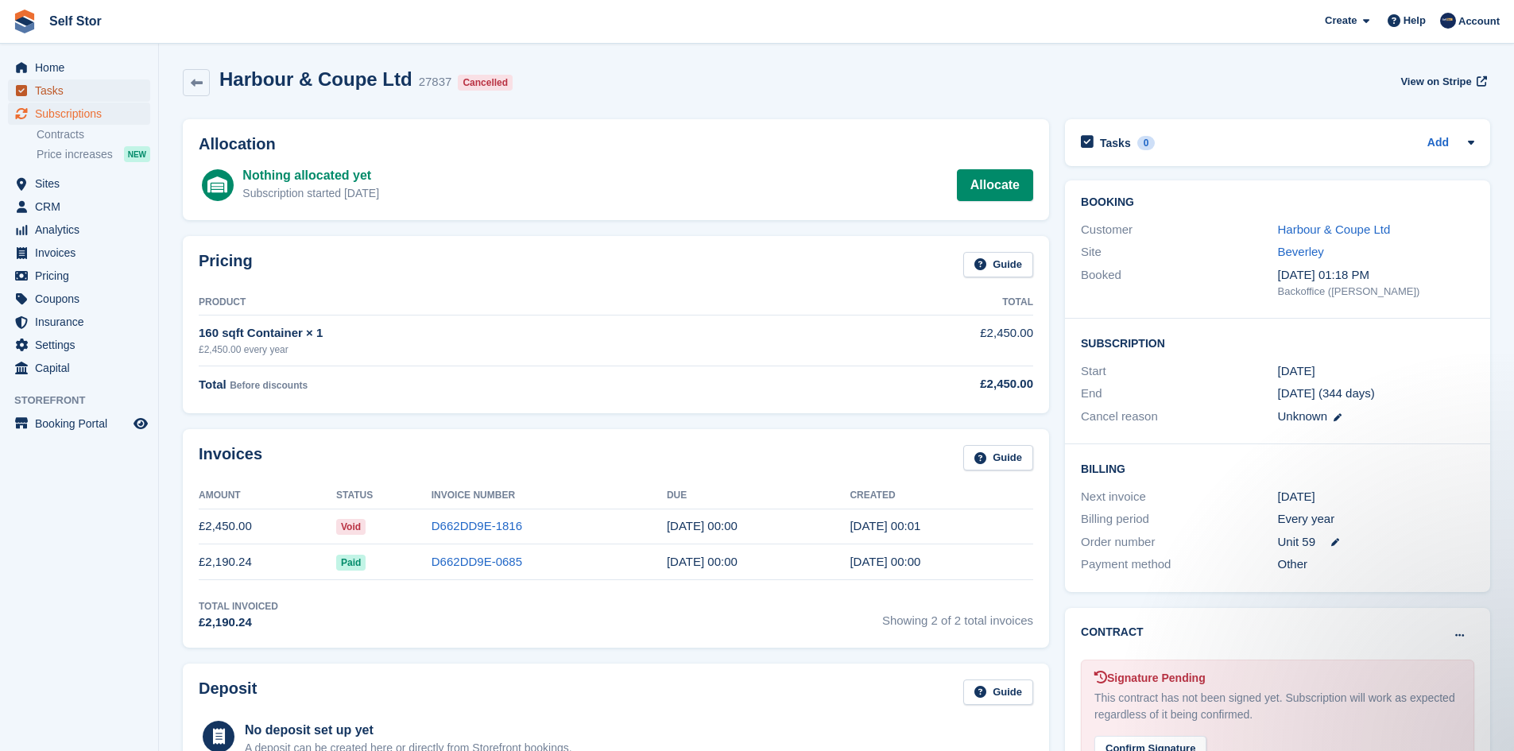
click at [78, 80] on span "Tasks" at bounding box center [82, 90] width 95 height 22
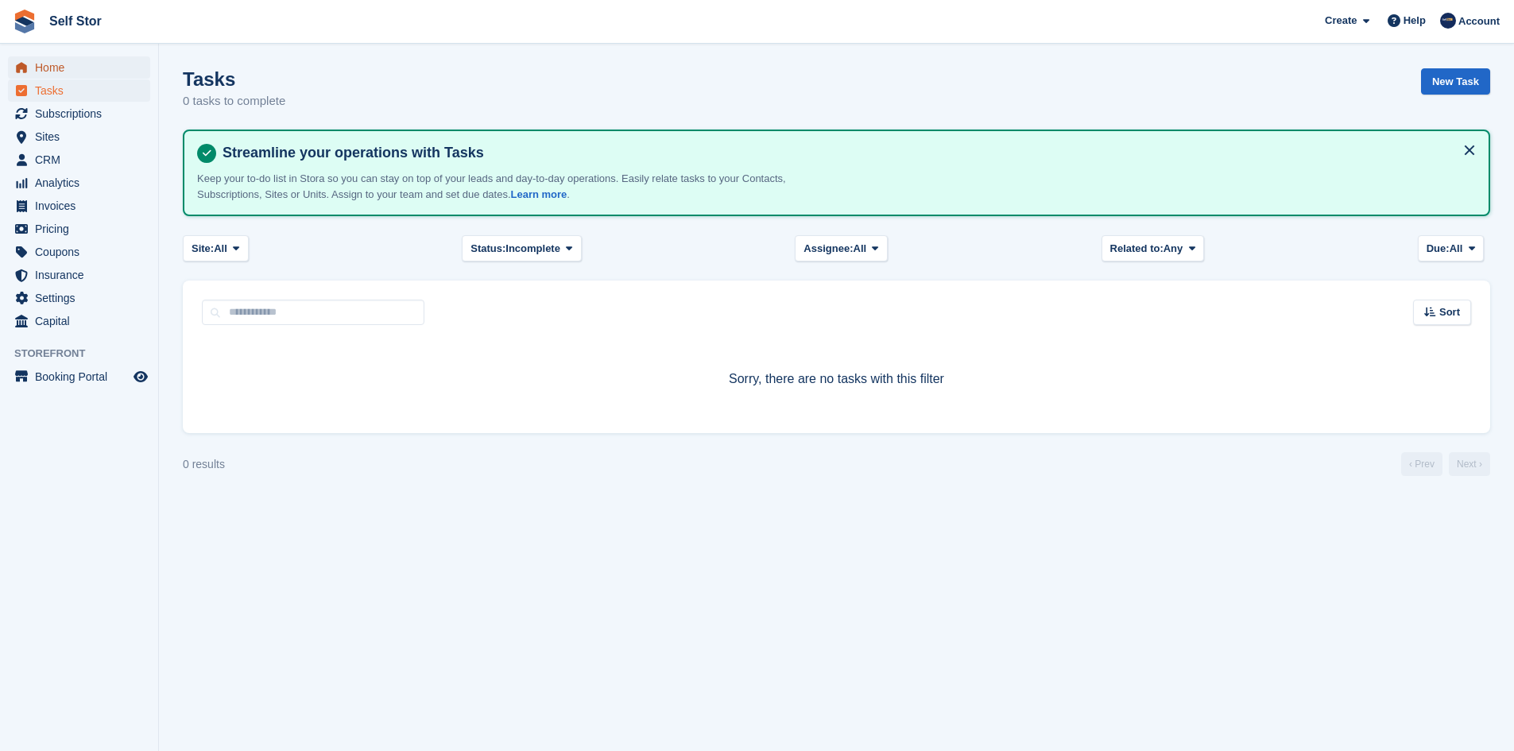
click at [67, 63] on span "Home" at bounding box center [82, 67] width 95 height 22
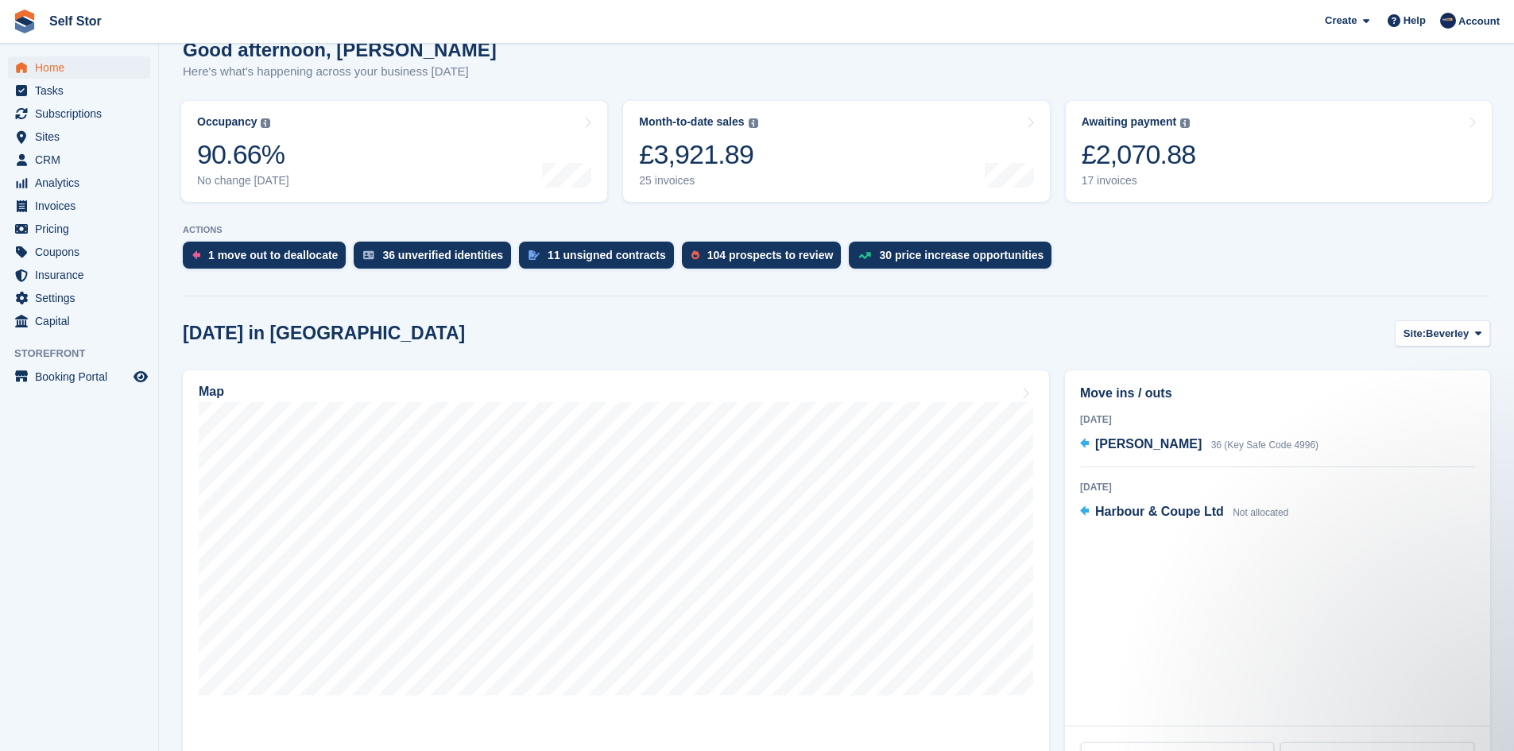
scroll to position [159, 0]
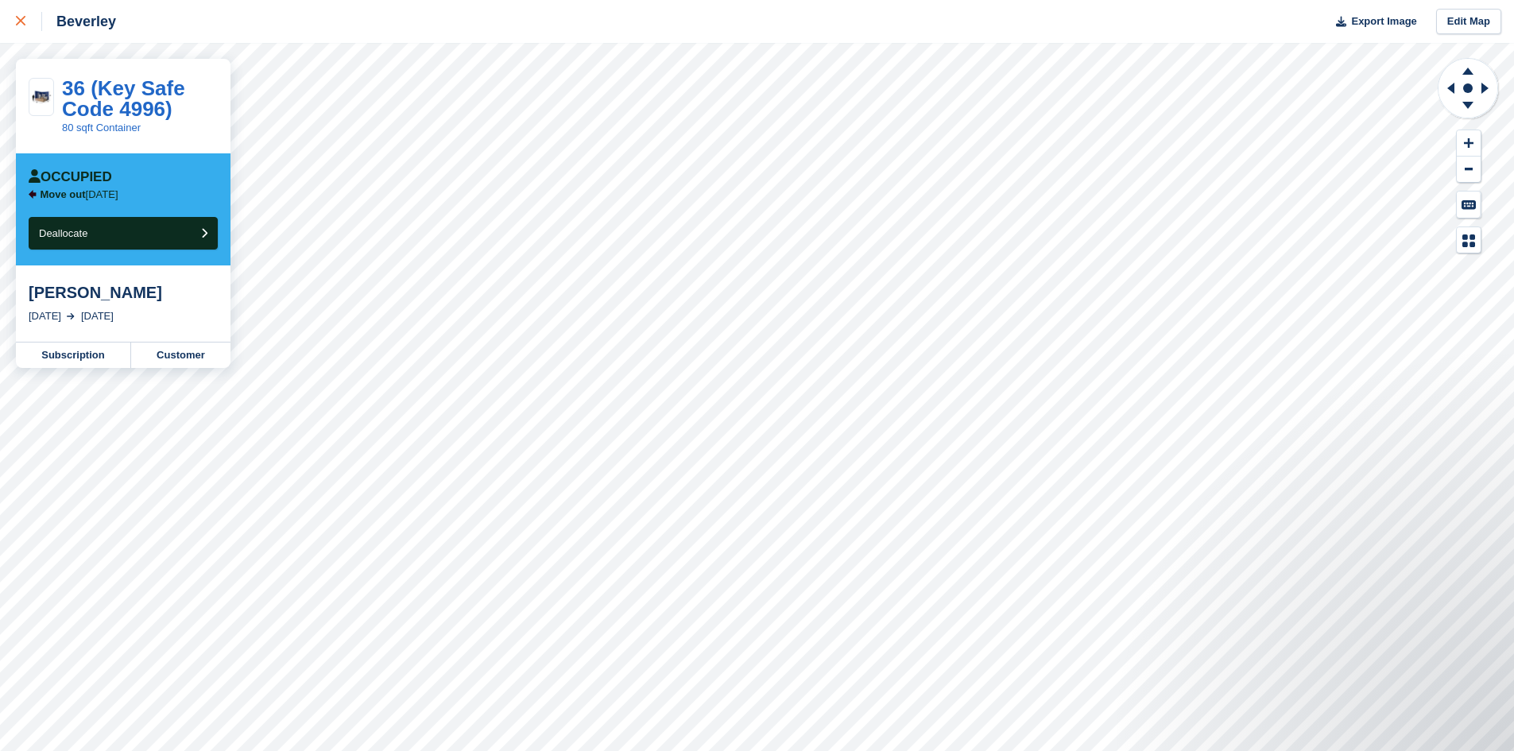
click at [18, 25] on icon at bounding box center [21, 21] width 10 height 10
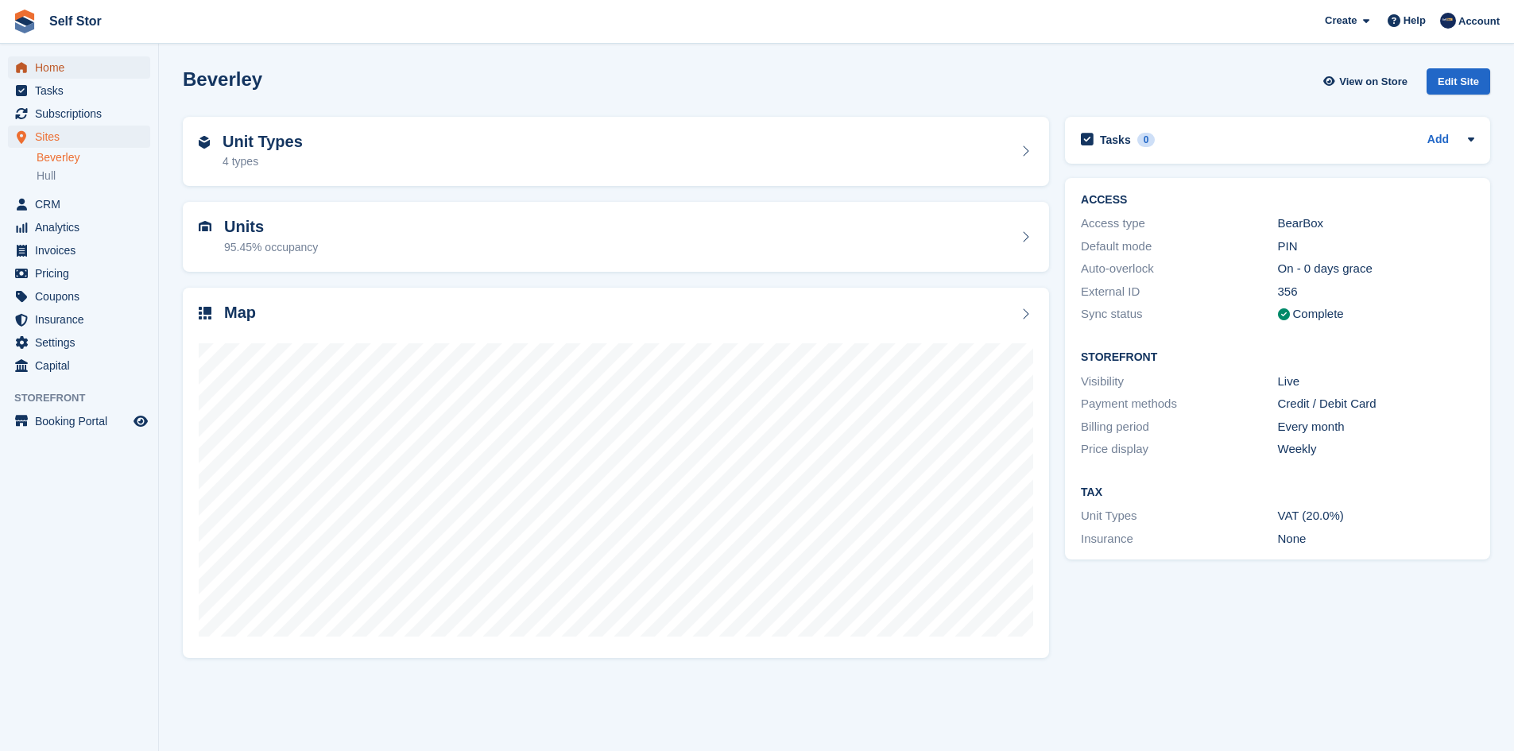
click at [61, 66] on span "Home" at bounding box center [82, 67] width 95 height 22
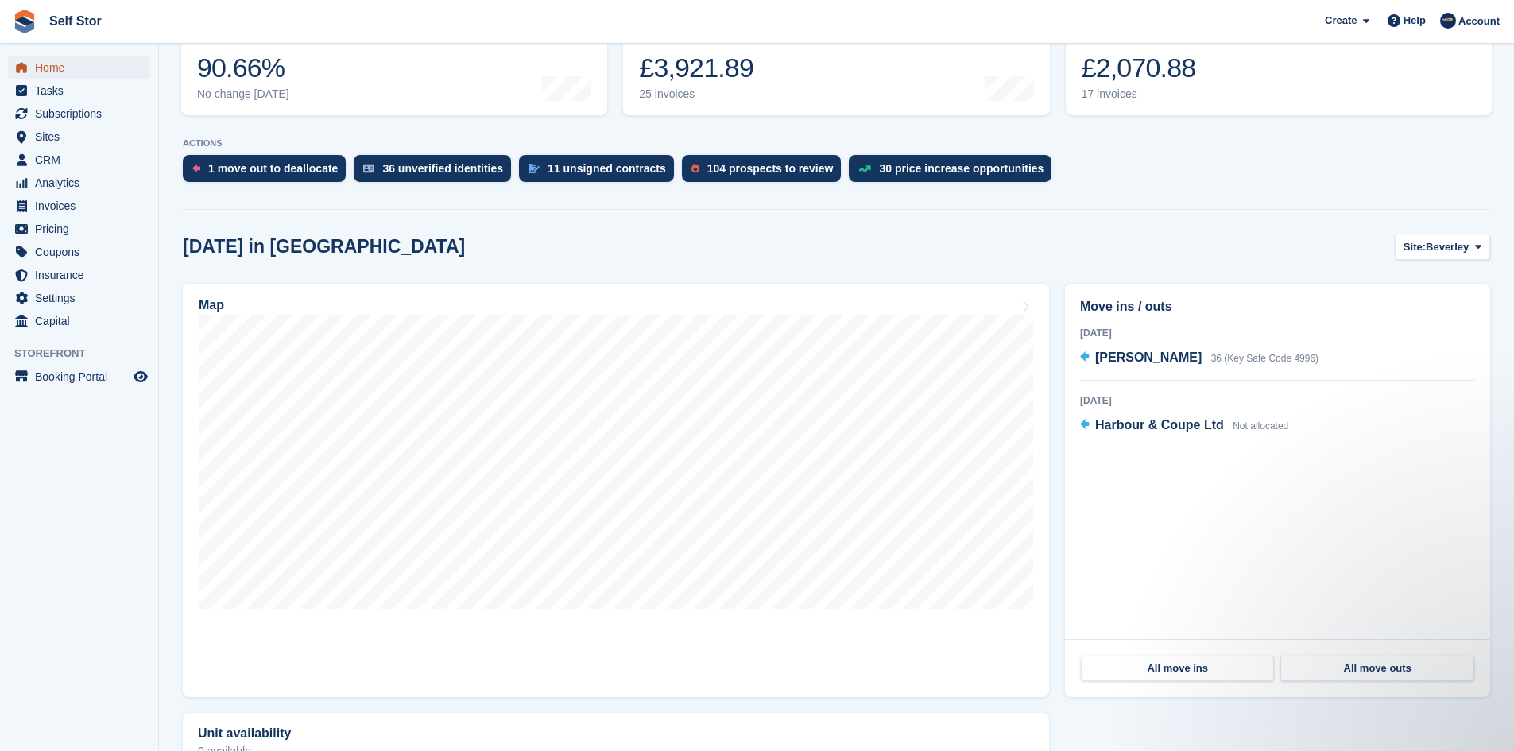
click at [67, 66] on span "Home" at bounding box center [82, 67] width 95 height 22
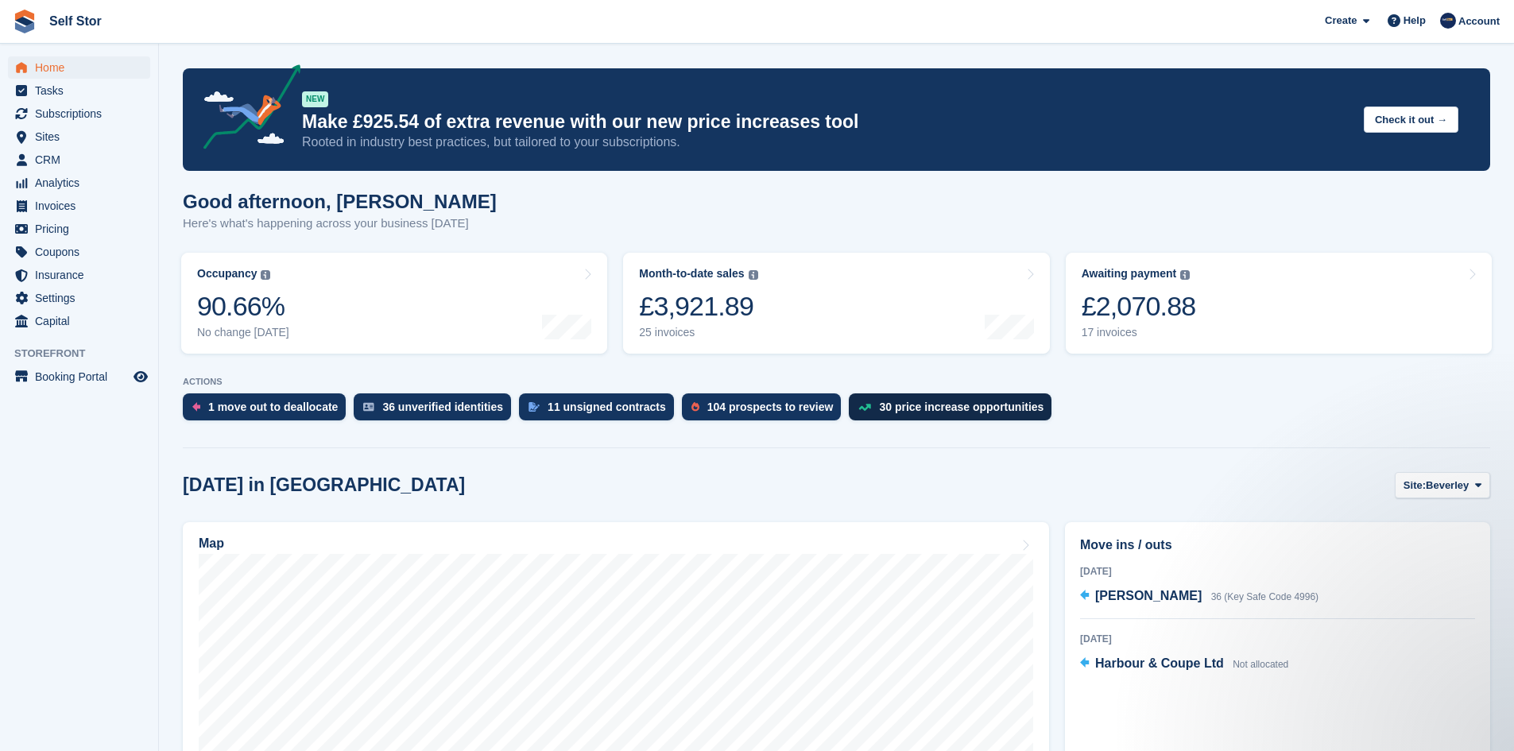
click at [892, 416] on div "30 price increase opportunities" at bounding box center [950, 407] width 203 height 27
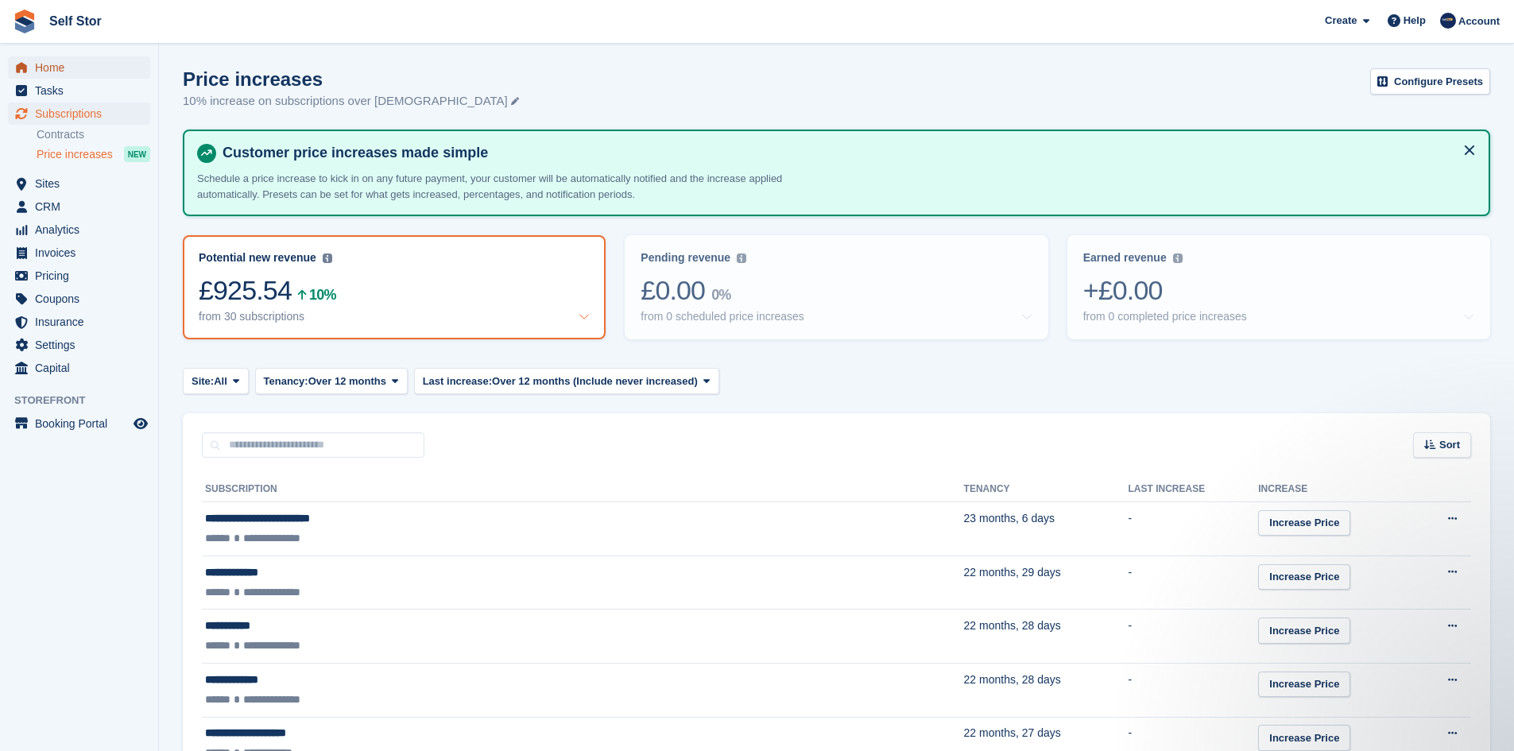
click at [48, 66] on span "Home" at bounding box center [82, 67] width 95 height 22
